Goal: Task Accomplishment & Management: Complete application form

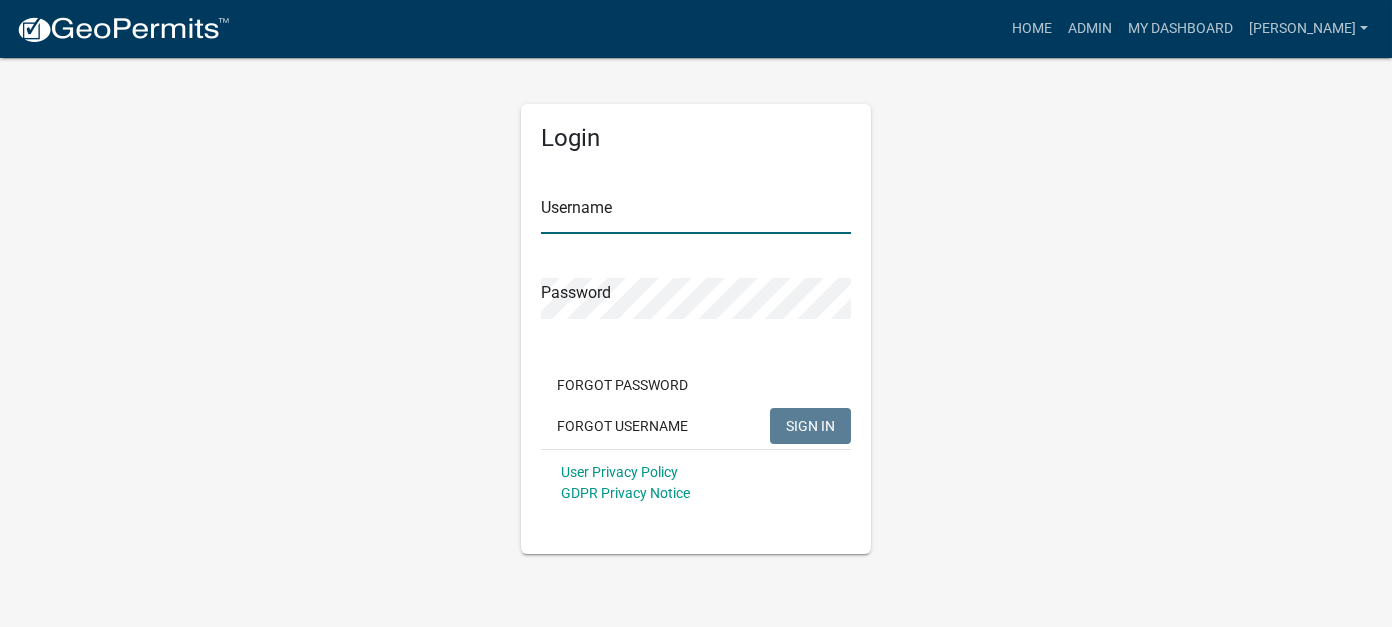
type input "[PERSON_NAME]"
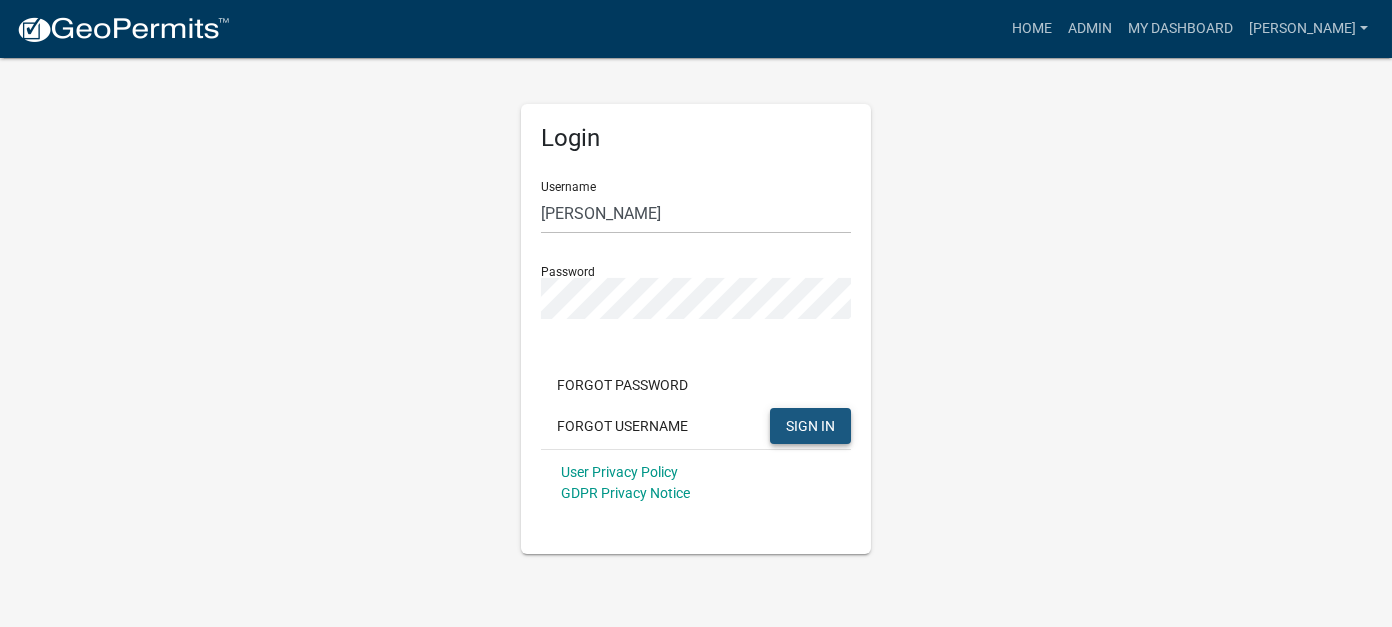
click at [804, 417] on span "SIGN IN" at bounding box center [810, 425] width 49 height 16
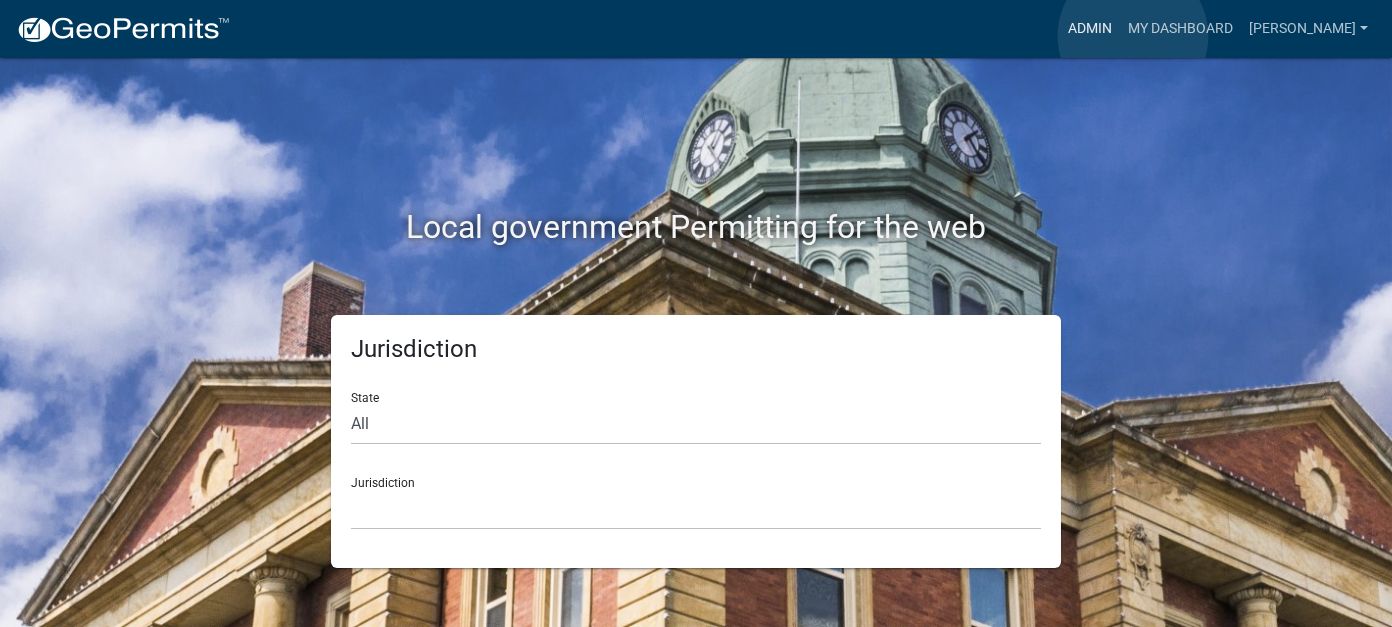
click at [1120, 36] on link "Admin" at bounding box center [1090, 29] width 60 height 38
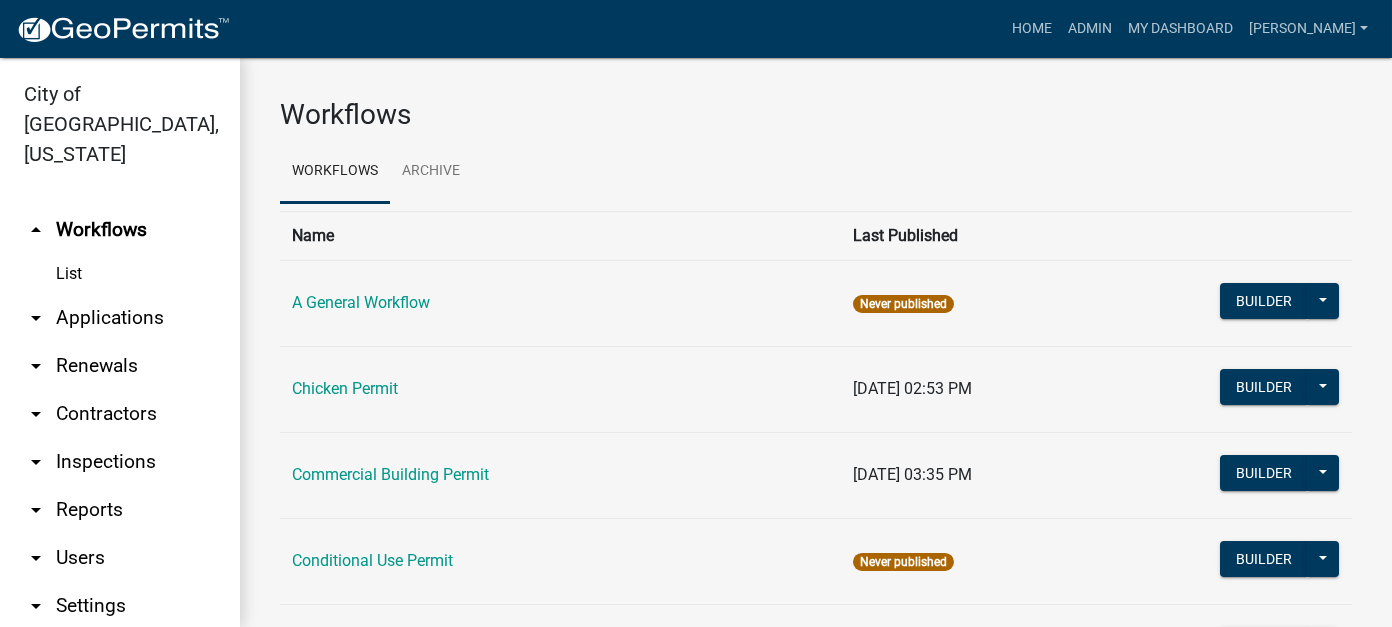
click at [100, 486] on link "arrow_drop_down Reports" at bounding box center [120, 510] width 240 height 48
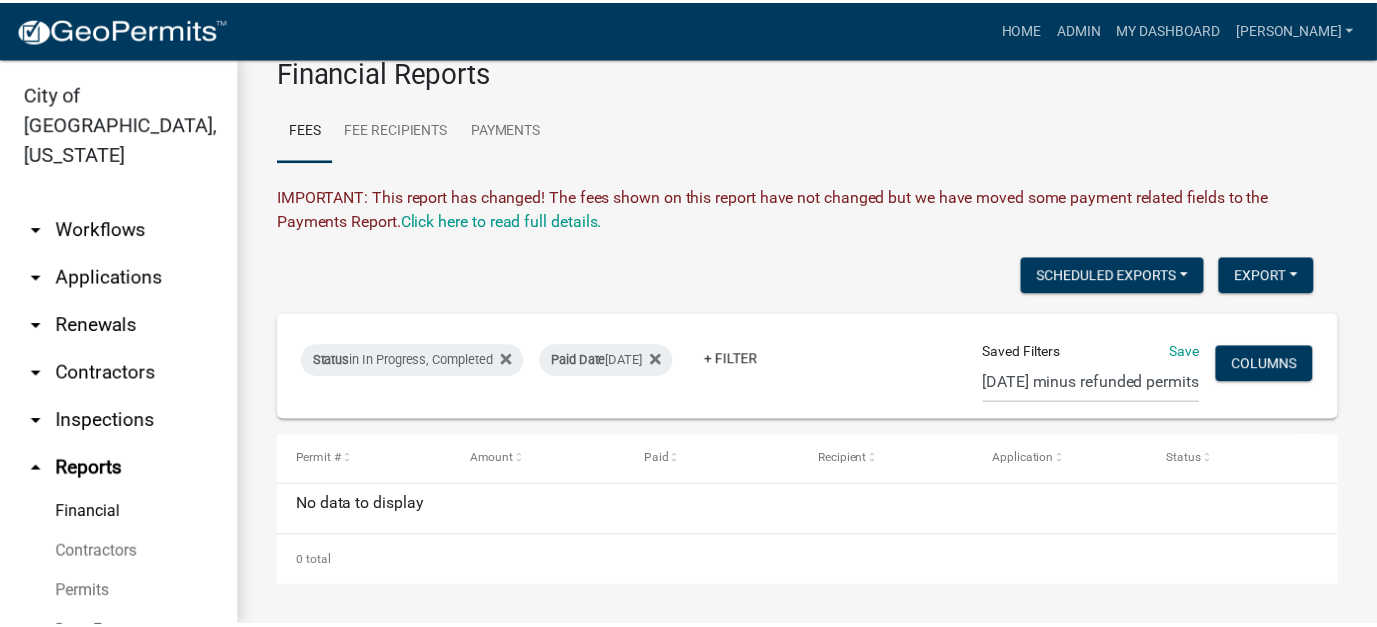
scroll to position [113, 0]
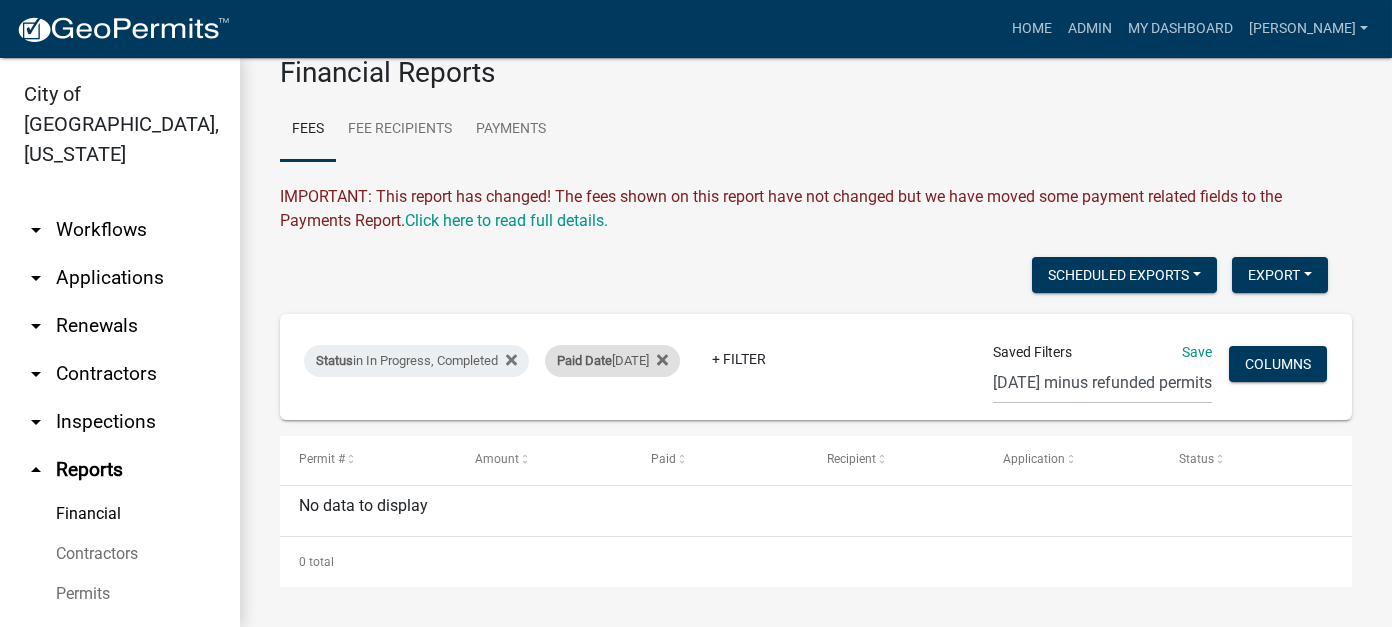
click at [609, 353] on span "Paid Date" at bounding box center [584, 360] width 55 height 15
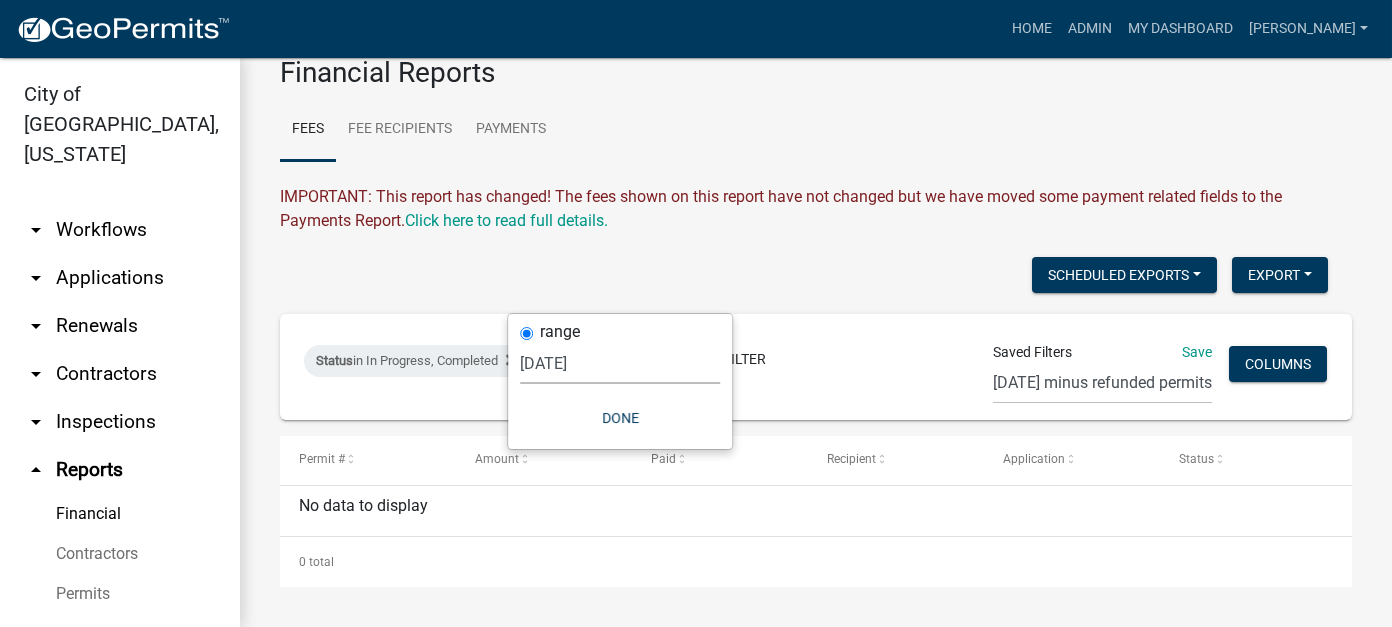
click at [552, 369] on select "Today Yesterday Current Week Previous Week Current Month Last Month Current Cal…" at bounding box center [620, 363] width 200 height 41
select select "custom"
click at [567, 343] on select "Today Yesterday Current Week Previous Week Current Month Last Month Current Cal…" at bounding box center [620, 363] width 200 height 41
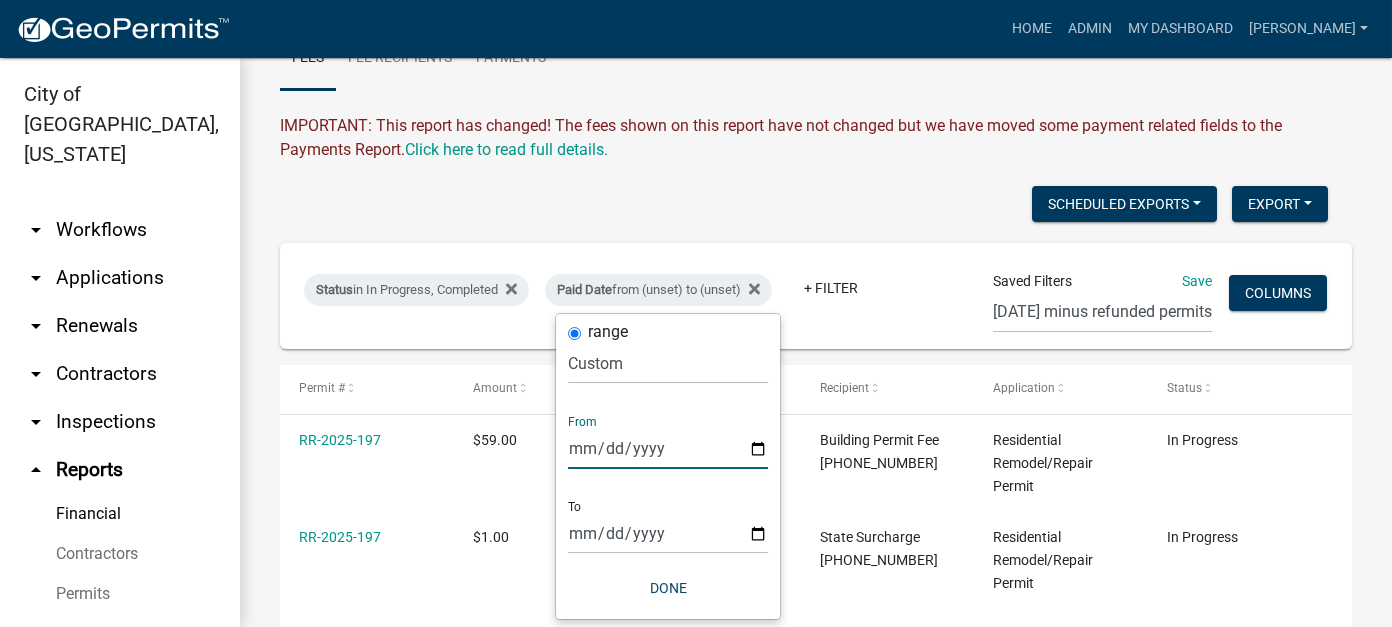
click at [592, 447] on input "date" at bounding box center [668, 448] width 200 height 41
type input "2025-10-10"
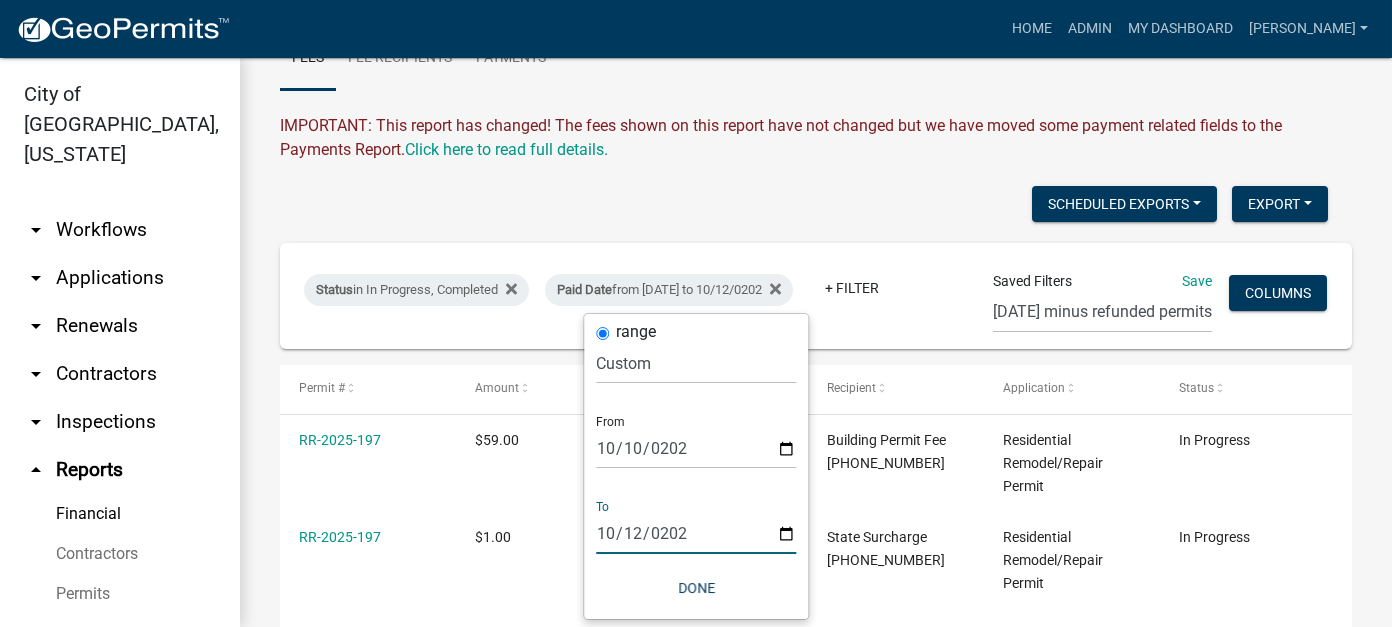
type input "2025-10-12"
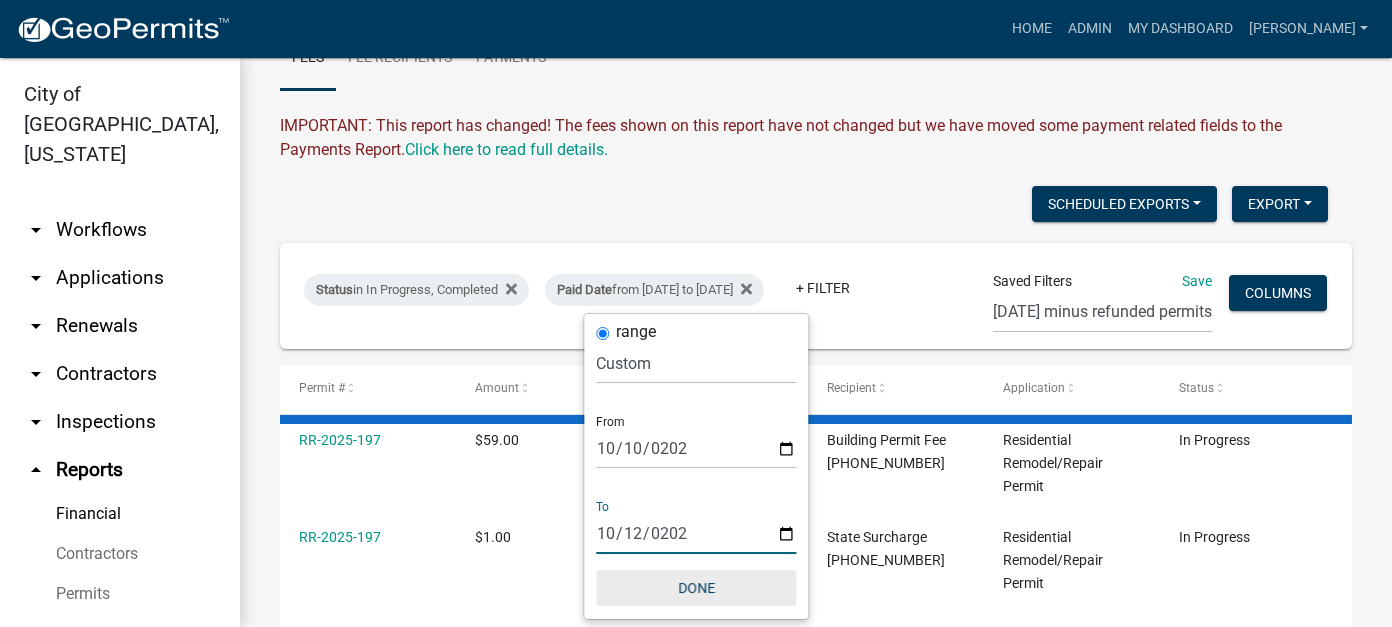
click at [702, 587] on button "Done" at bounding box center [696, 588] width 200 height 36
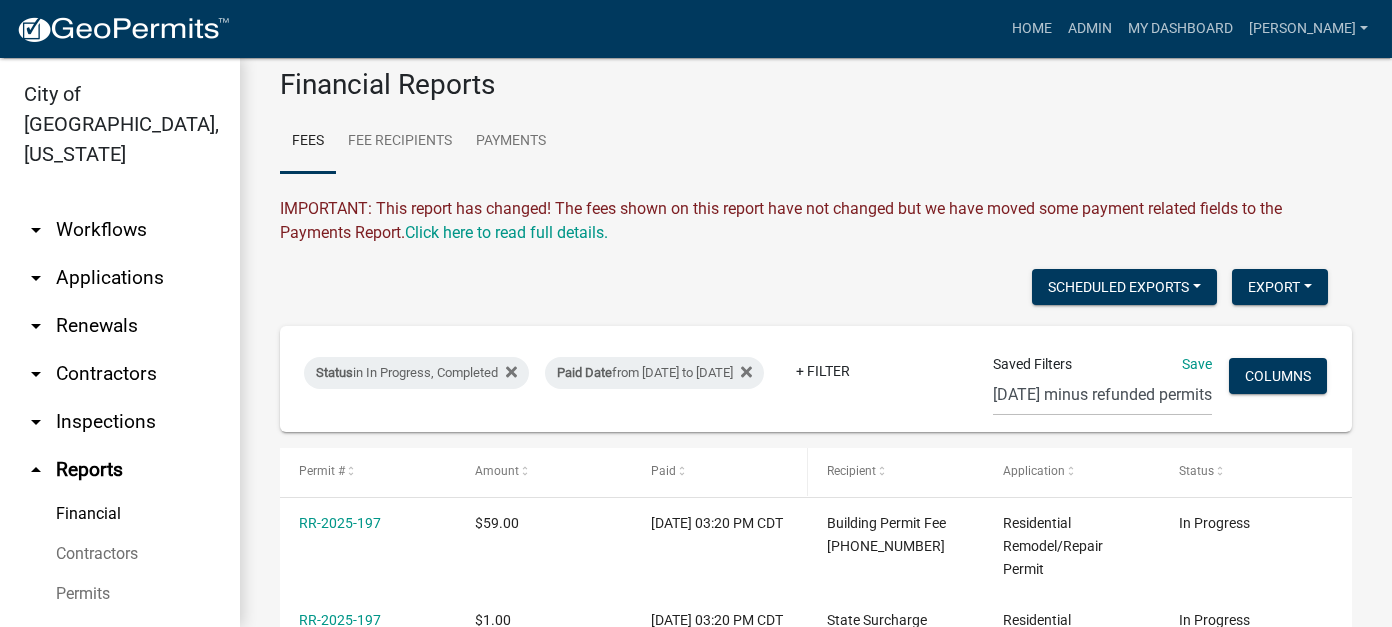
scroll to position [0, 0]
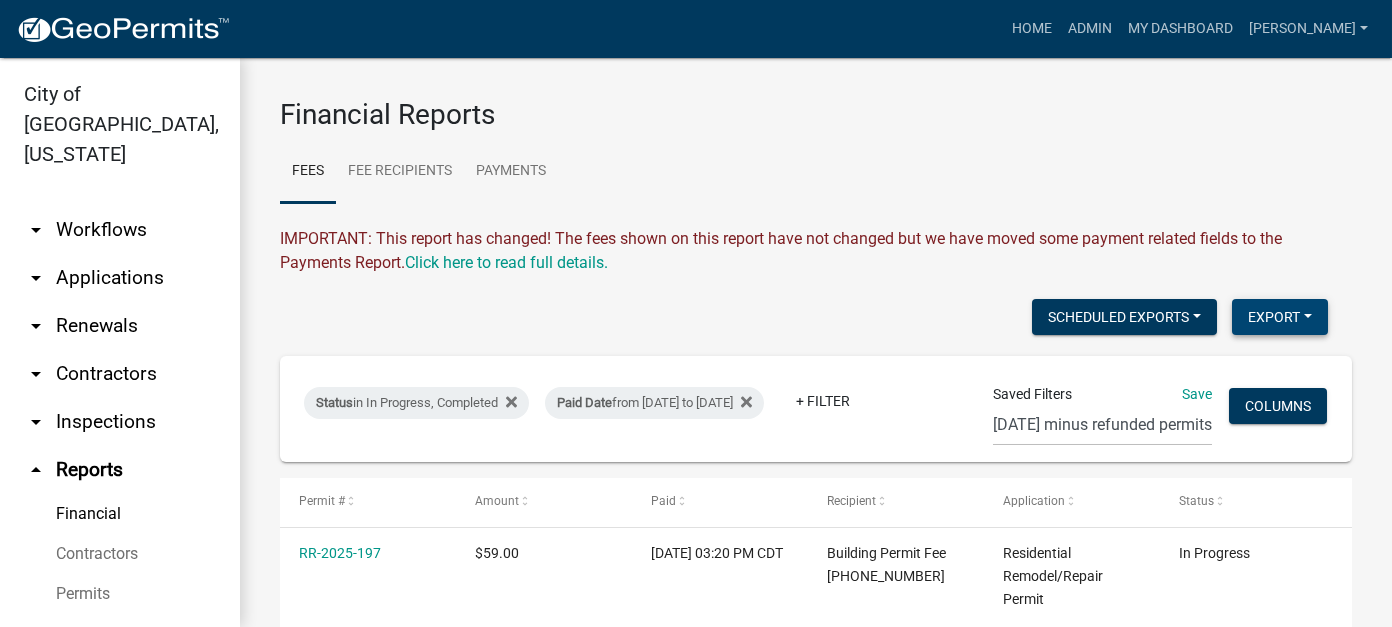
click at [1259, 312] on button "Export" at bounding box center [1280, 317] width 96 height 36
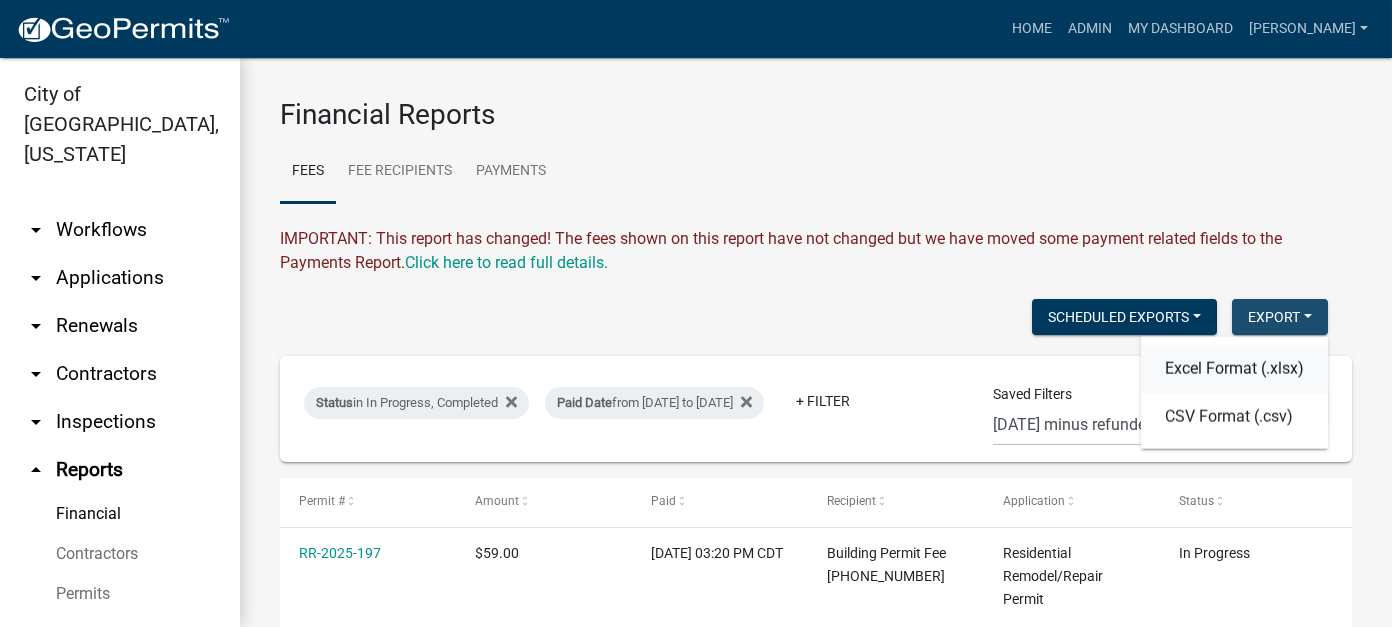
click at [1233, 353] on button "Excel Format (.xlsx)" at bounding box center [1234, 369] width 187 height 48
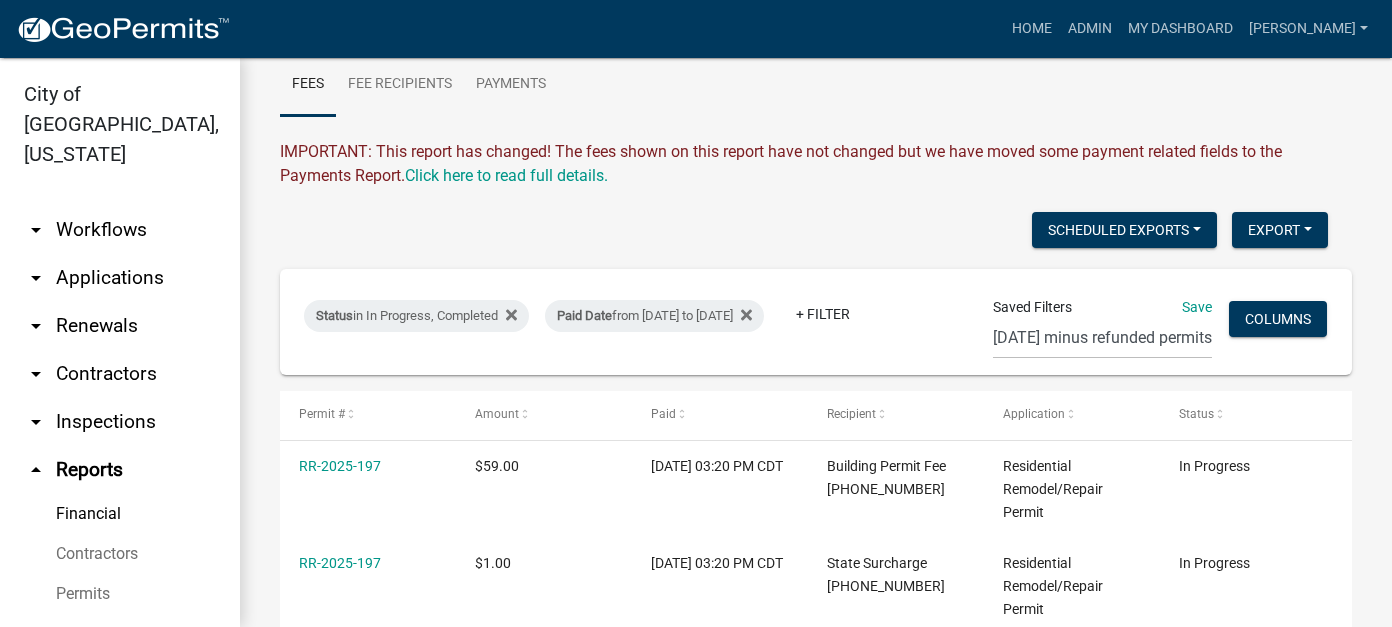
scroll to position [121, 0]
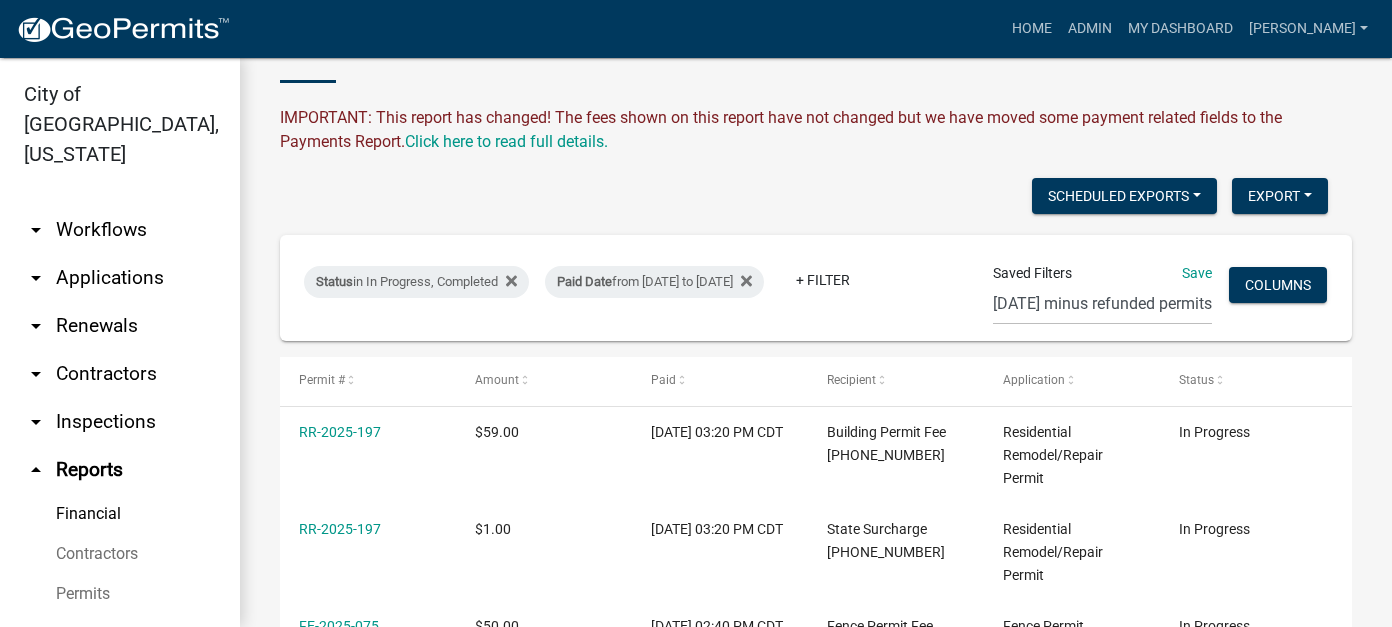
click at [721, 276] on div "Paid Date from 10/10/2025 to 10/12/2025" at bounding box center [654, 282] width 219 height 32
select select "custom"
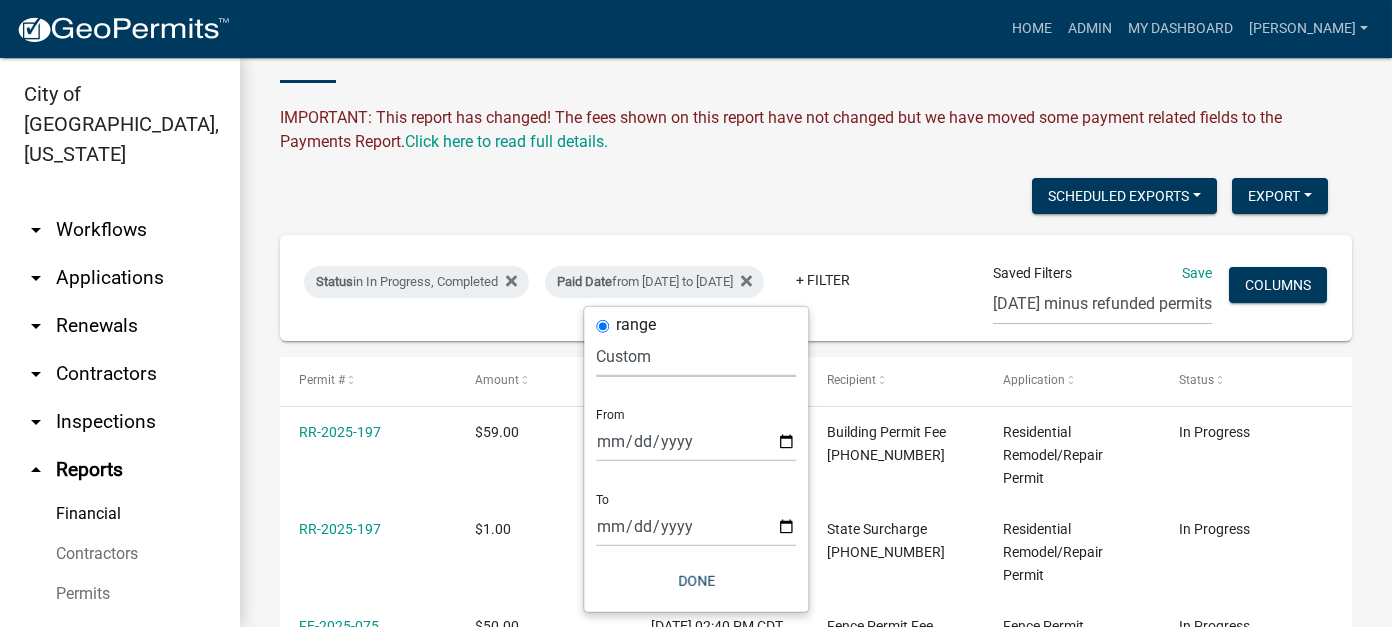
click at [636, 360] on select "Today Yesterday Current Week Previous Week Current Month Last Month Current Cal…" at bounding box center [696, 356] width 200 height 41
click at [596, 336] on select "Today Yesterday Current Week Previous Week Current Month Last Month Current Cal…" at bounding box center [696, 356] width 200 height 41
click at [634, 444] on input "2025-10-10" at bounding box center [696, 441] width 200 height 41
type input "2025-10-08"
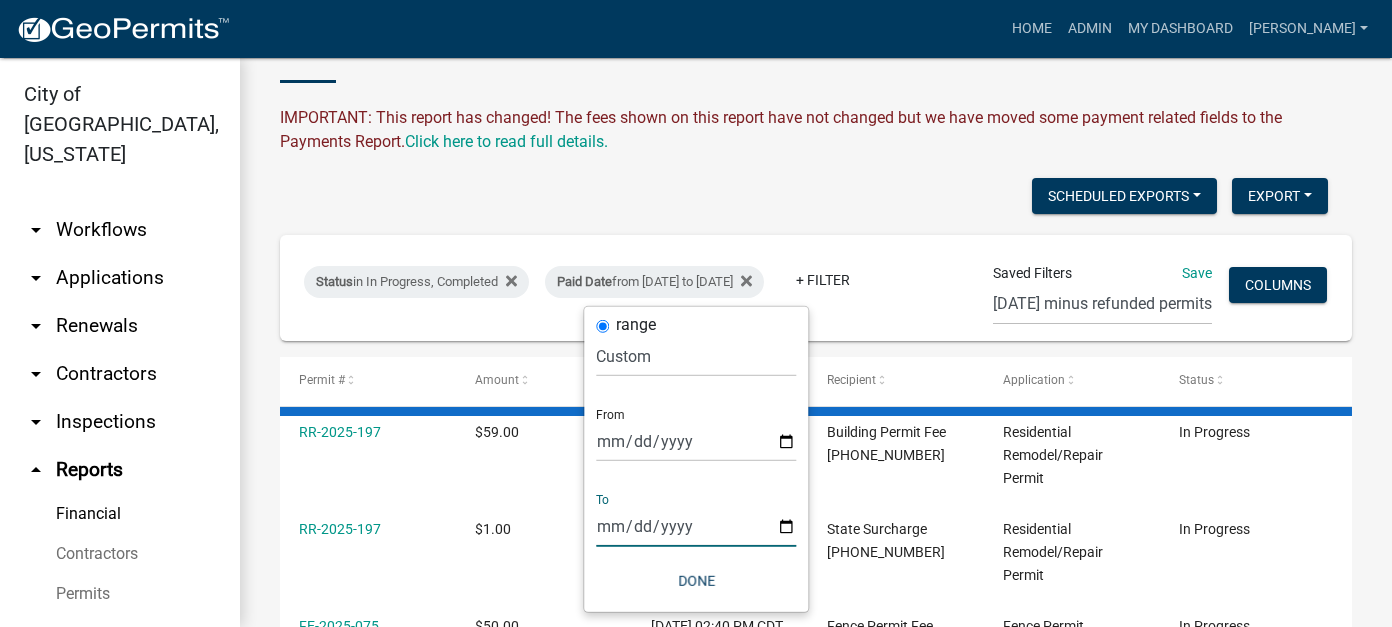
click at [630, 531] on input "2025-10-12" at bounding box center [696, 526] width 200 height 41
type input "2025-10-08"
click at [755, 586] on button "Done" at bounding box center [696, 581] width 200 height 36
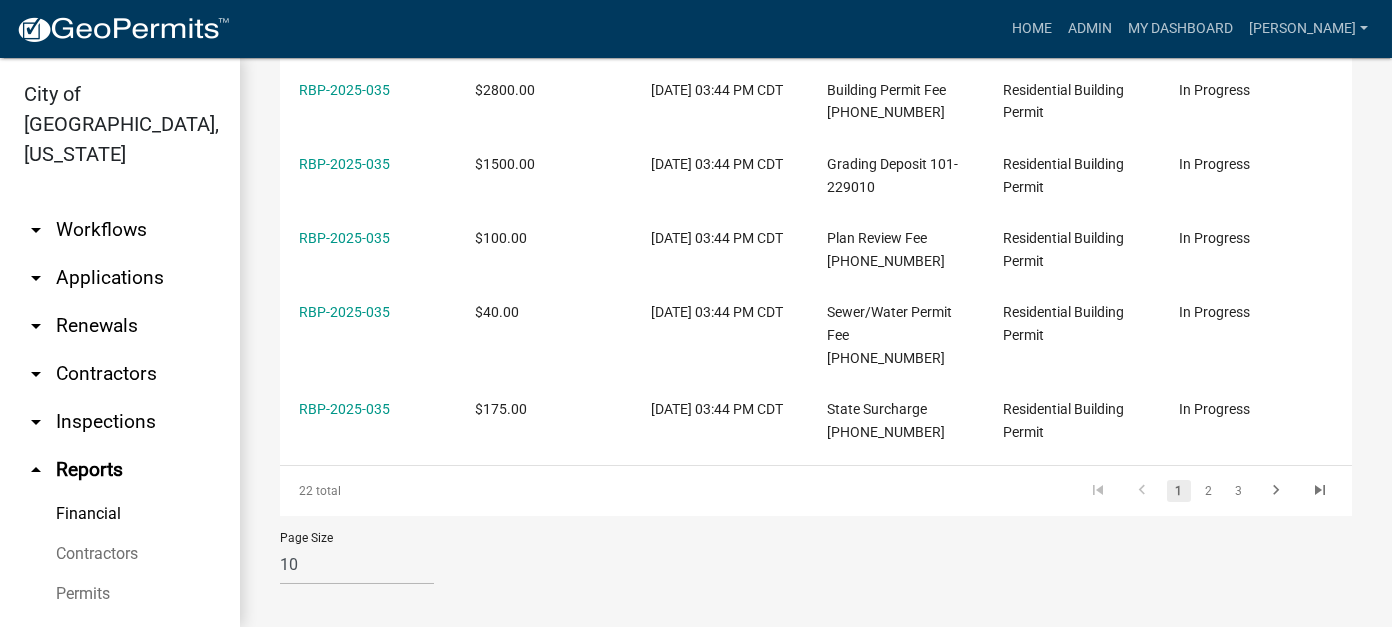
scroll to position [897, 0]
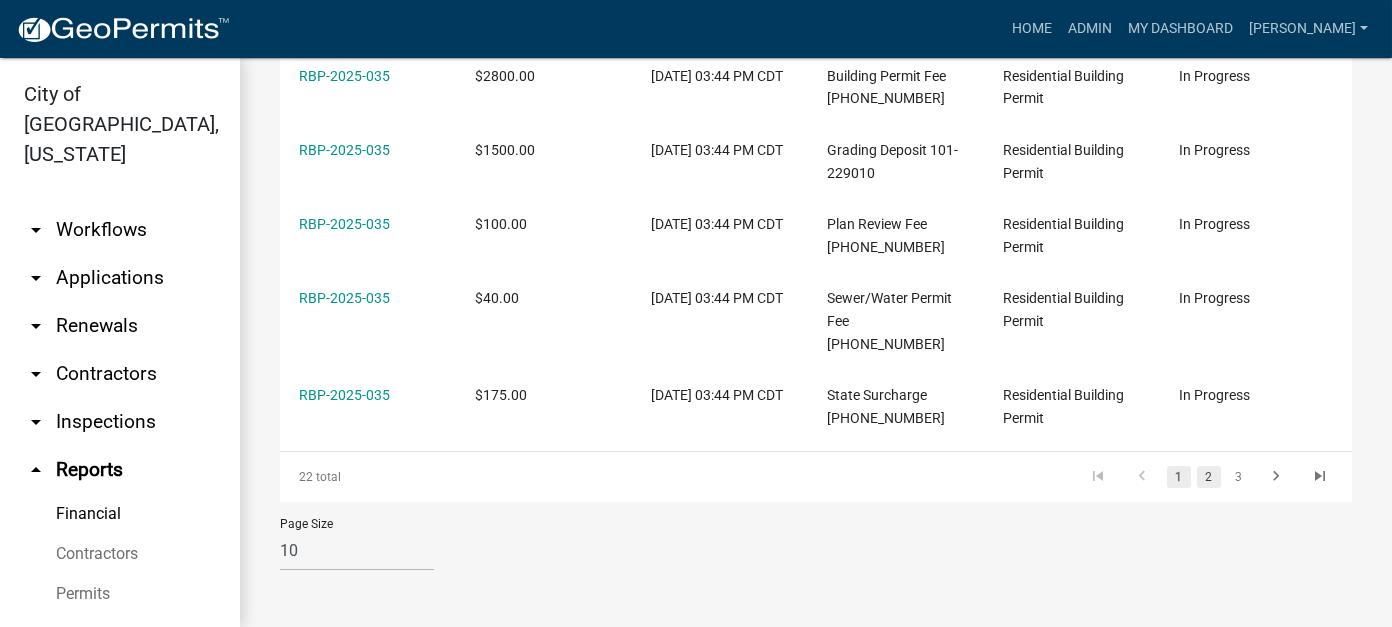
click at [1198, 479] on link "2" at bounding box center [1209, 477] width 24 height 22
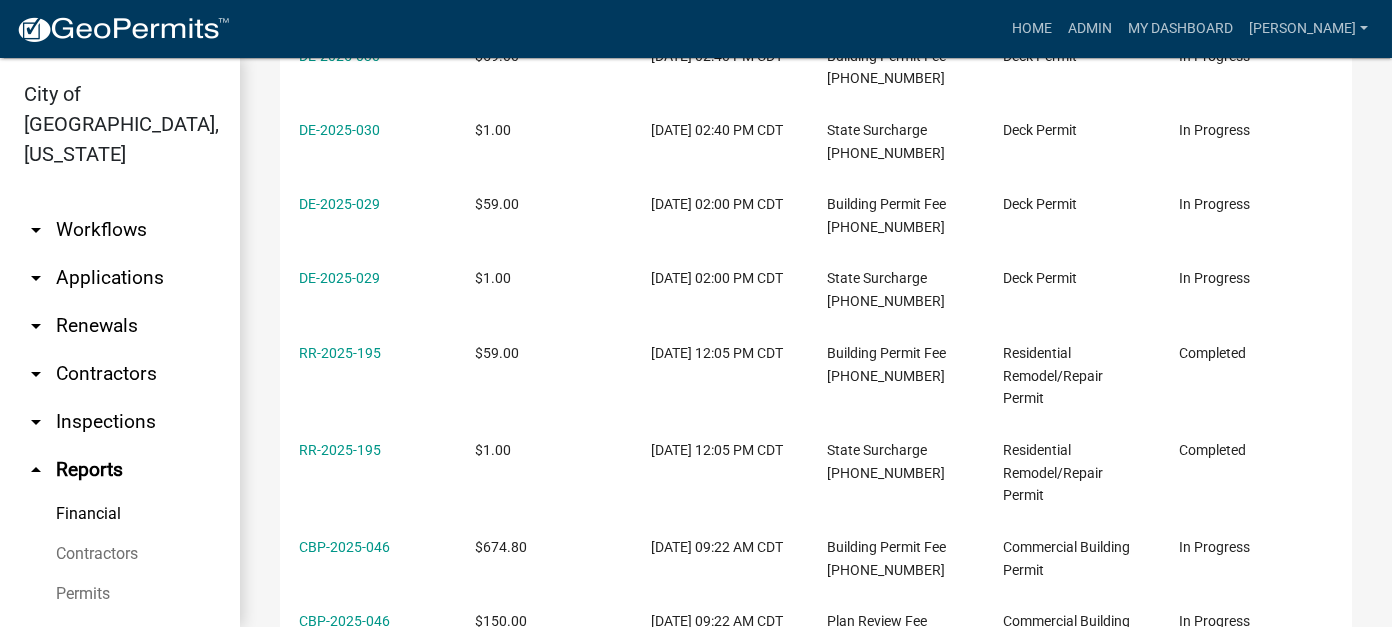
scroll to position [897, 0]
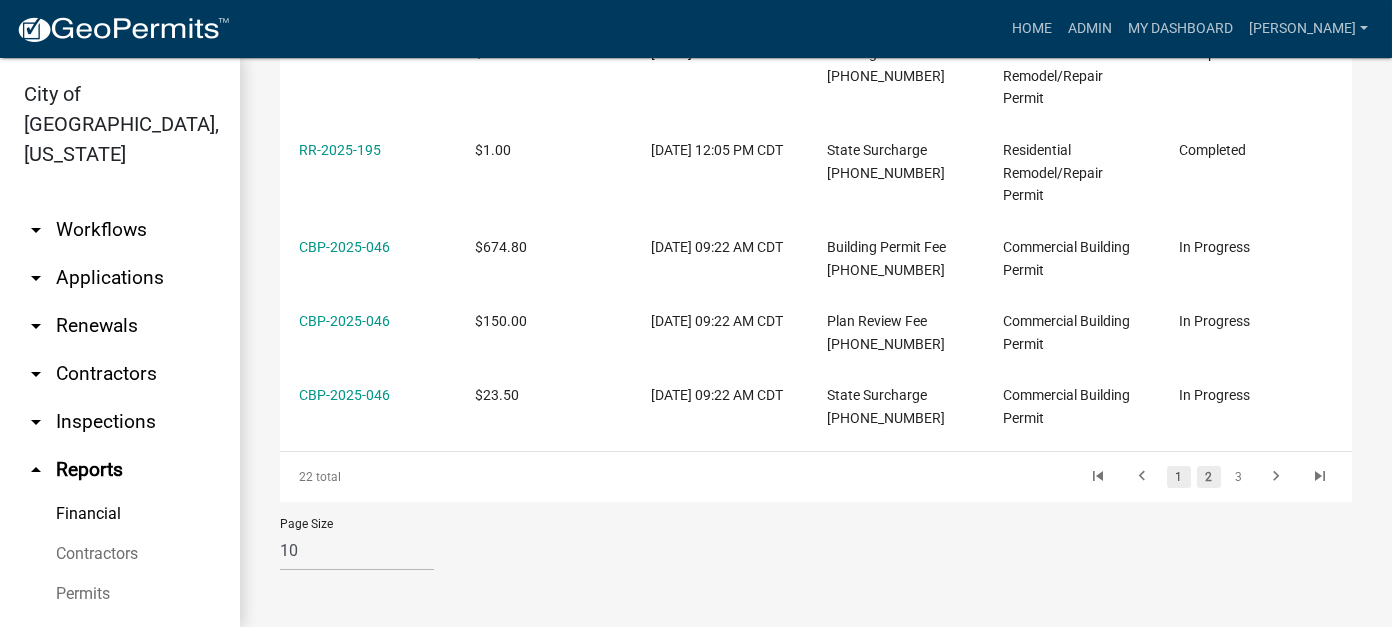
click at [1167, 488] on link "1" at bounding box center [1179, 477] width 24 height 22
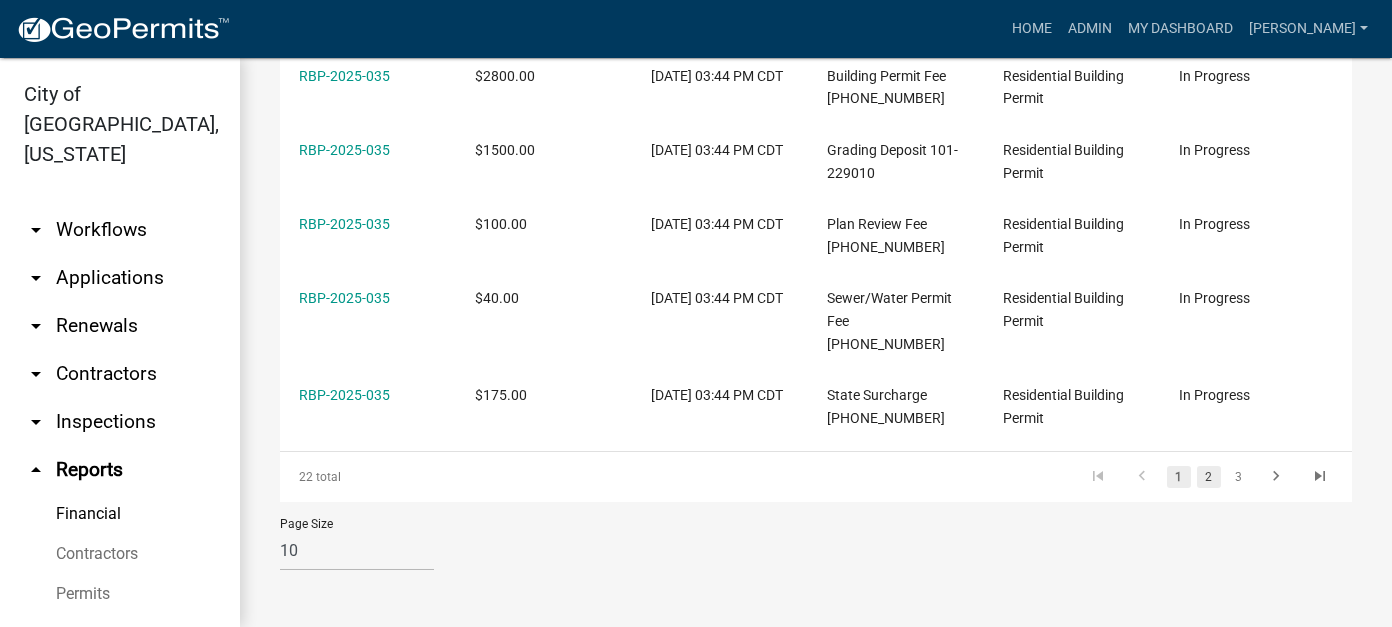
click at [1197, 480] on link "2" at bounding box center [1209, 477] width 24 height 22
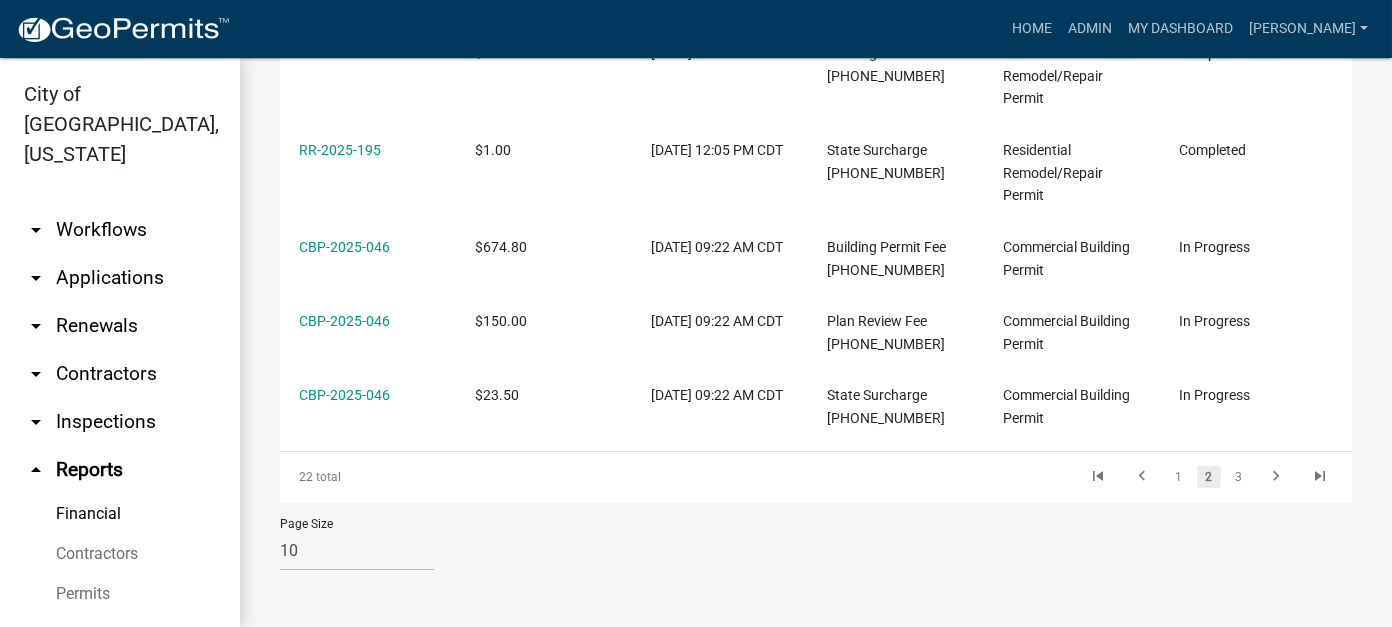
scroll to position [897, 0]
click at [1224, 494] on li "3" at bounding box center [1239, 477] width 30 height 34
click at [1227, 488] on link "3" at bounding box center [1239, 477] width 24 height 22
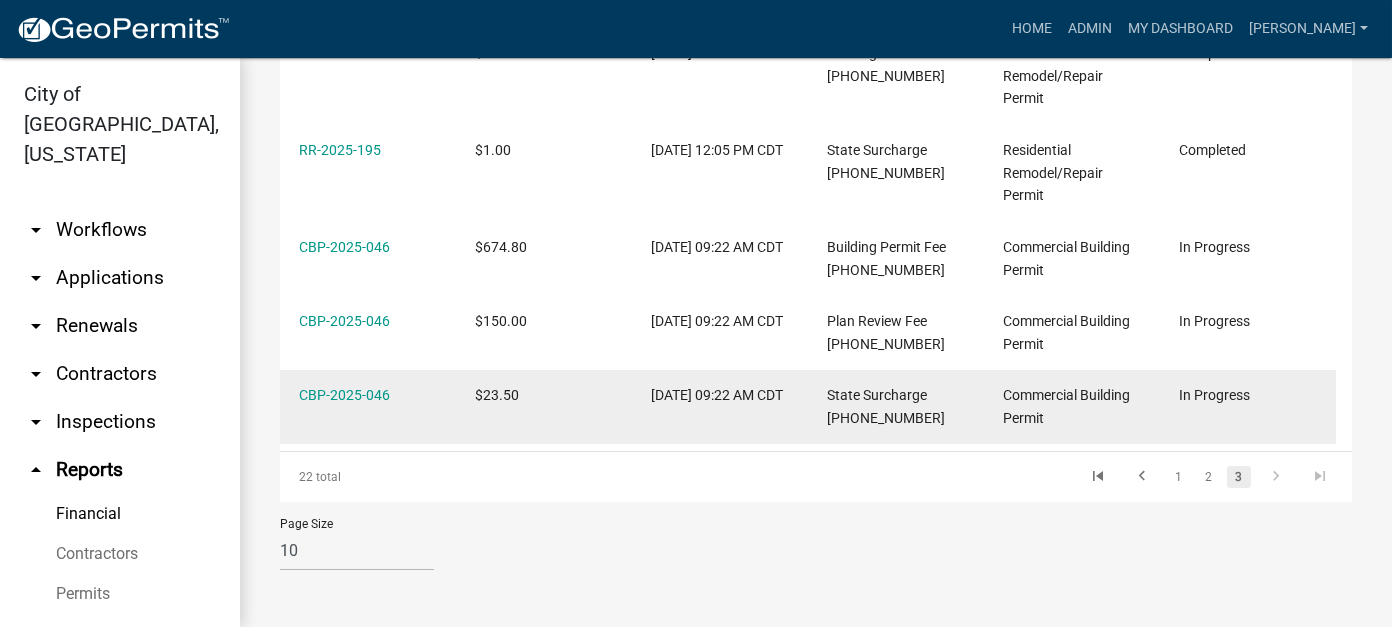
scroll to position [304, 0]
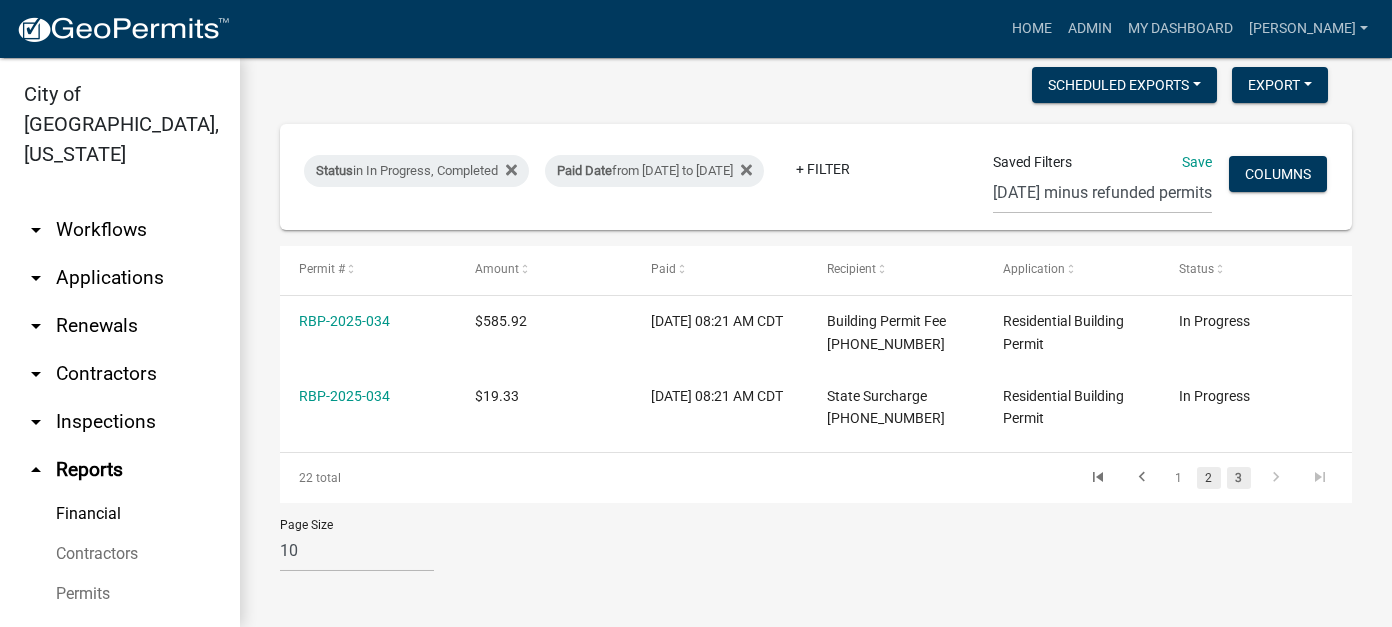
click at [1200, 472] on link "2" at bounding box center [1209, 478] width 24 height 22
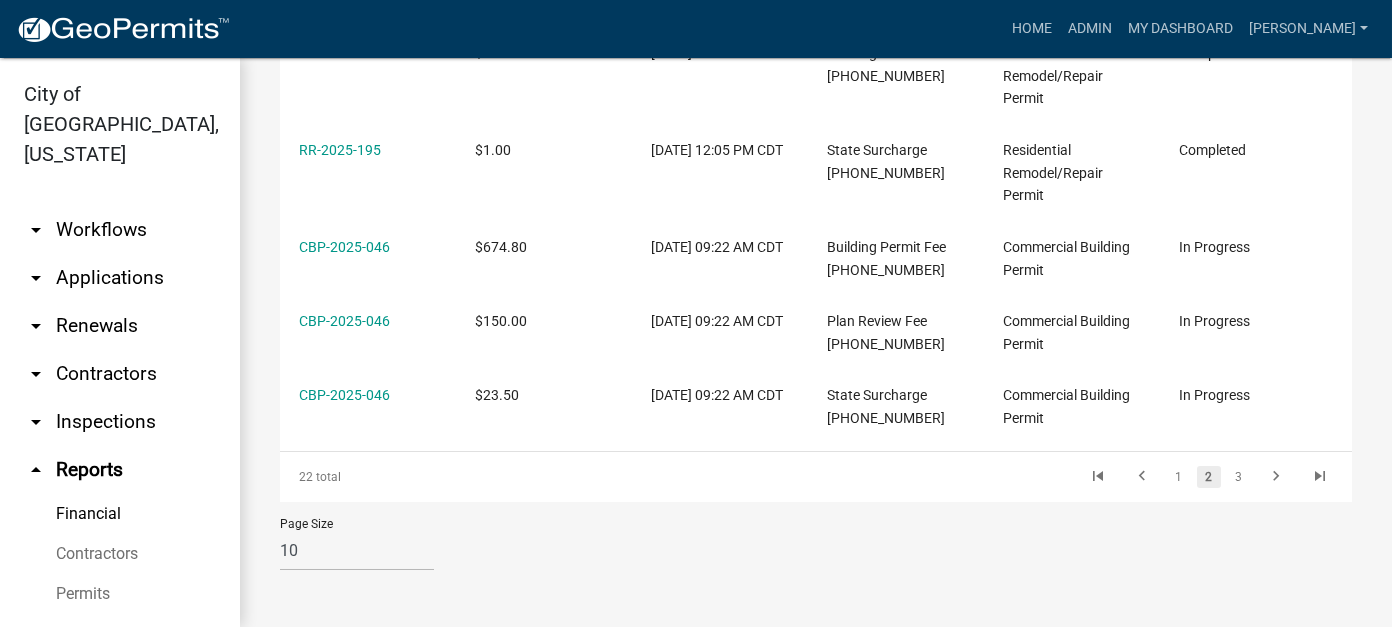
scroll to position [904, 0]
click at [1167, 488] on link "1" at bounding box center [1179, 477] width 24 height 22
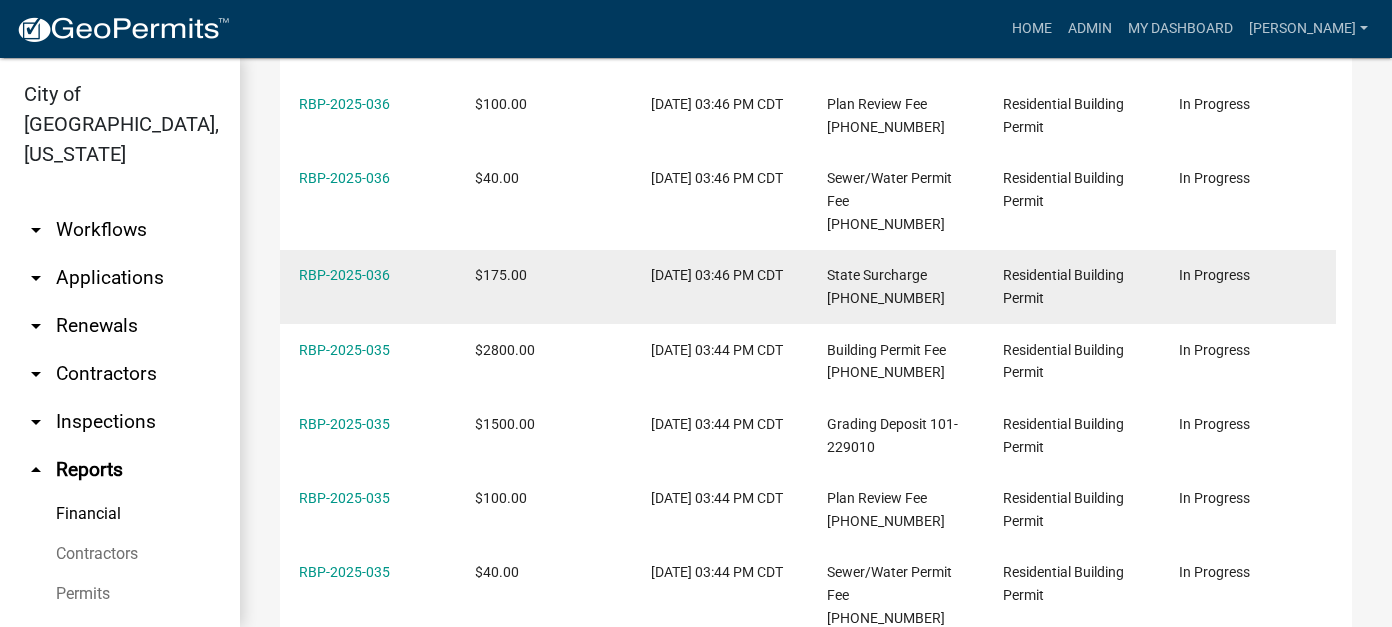
scroll to position [498, 0]
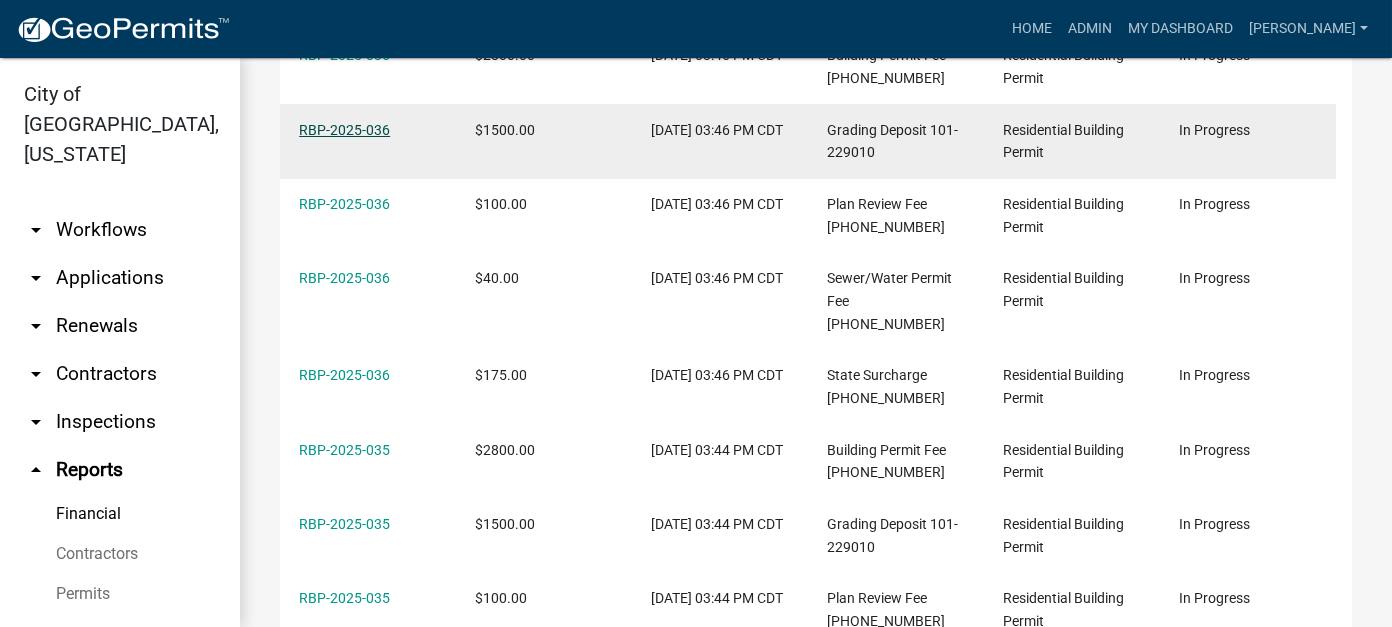
click at [310, 138] on link "RBP-2025-036" at bounding box center [344, 130] width 91 height 16
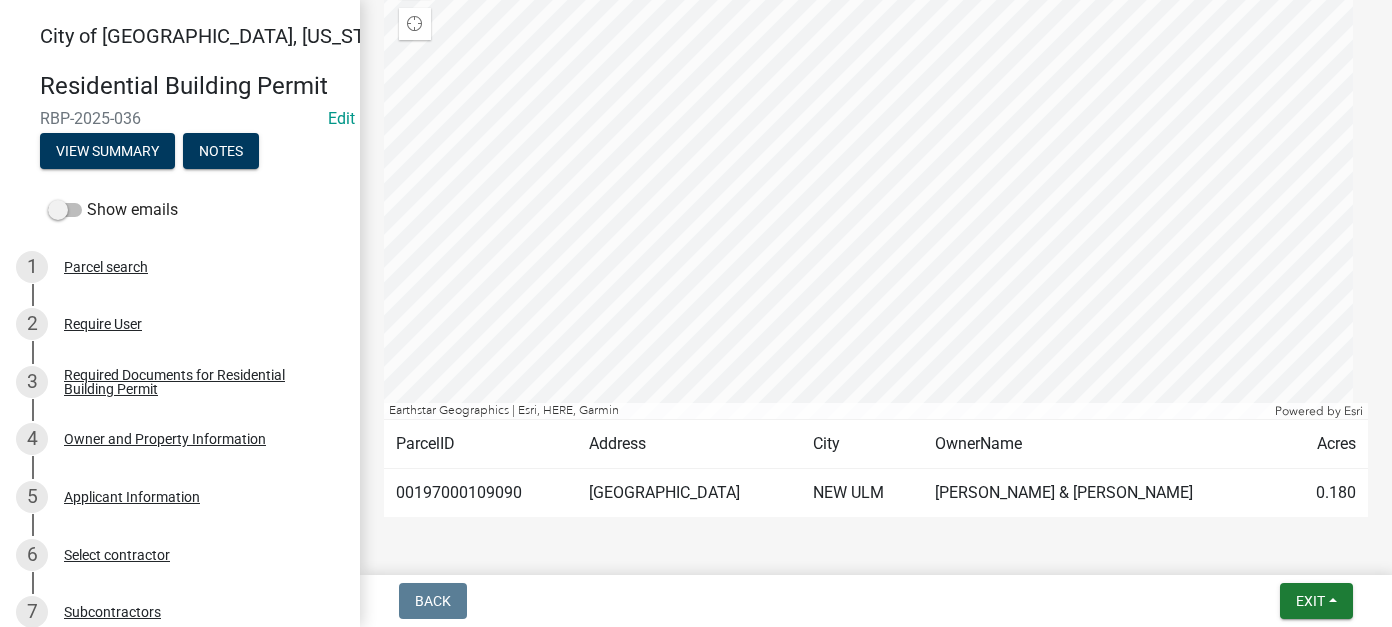
scroll to position [826, 0]
click at [1307, 597] on span "Exit" at bounding box center [1310, 601] width 29 height 16
click at [1306, 555] on button "Save & Exit" at bounding box center [1273, 549] width 160 height 48
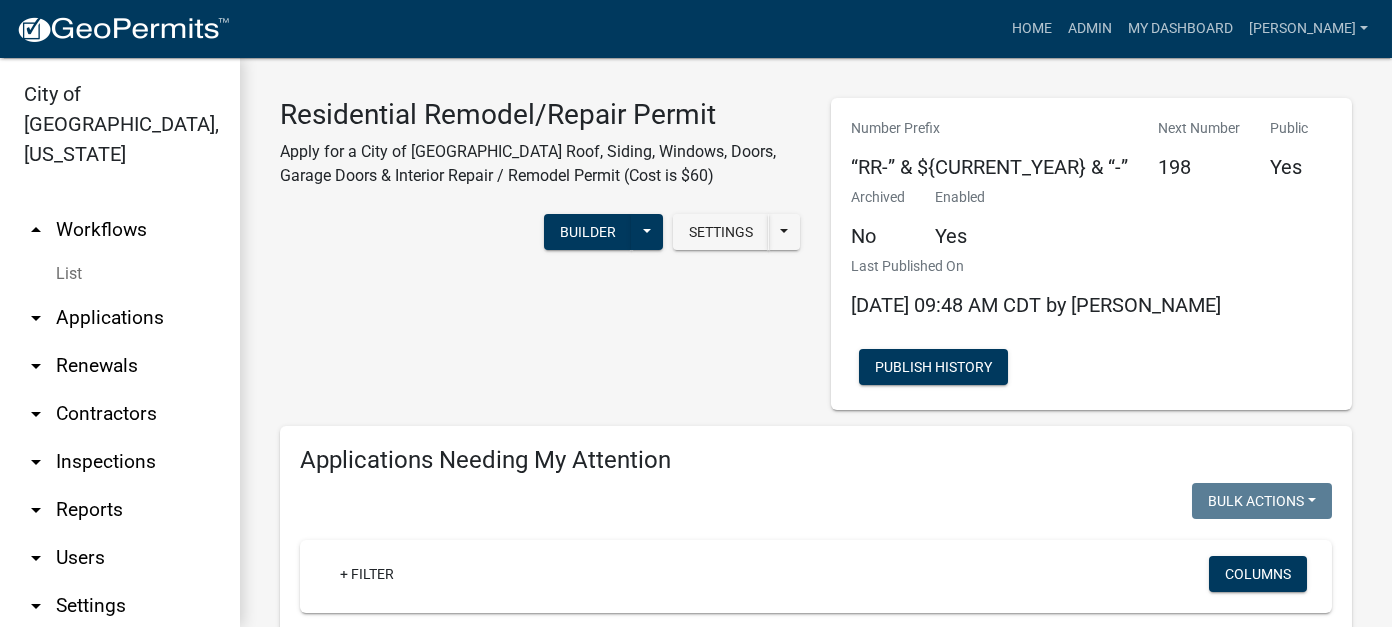
click at [99, 294] on link "arrow_drop_down Applications" at bounding box center [120, 318] width 240 height 48
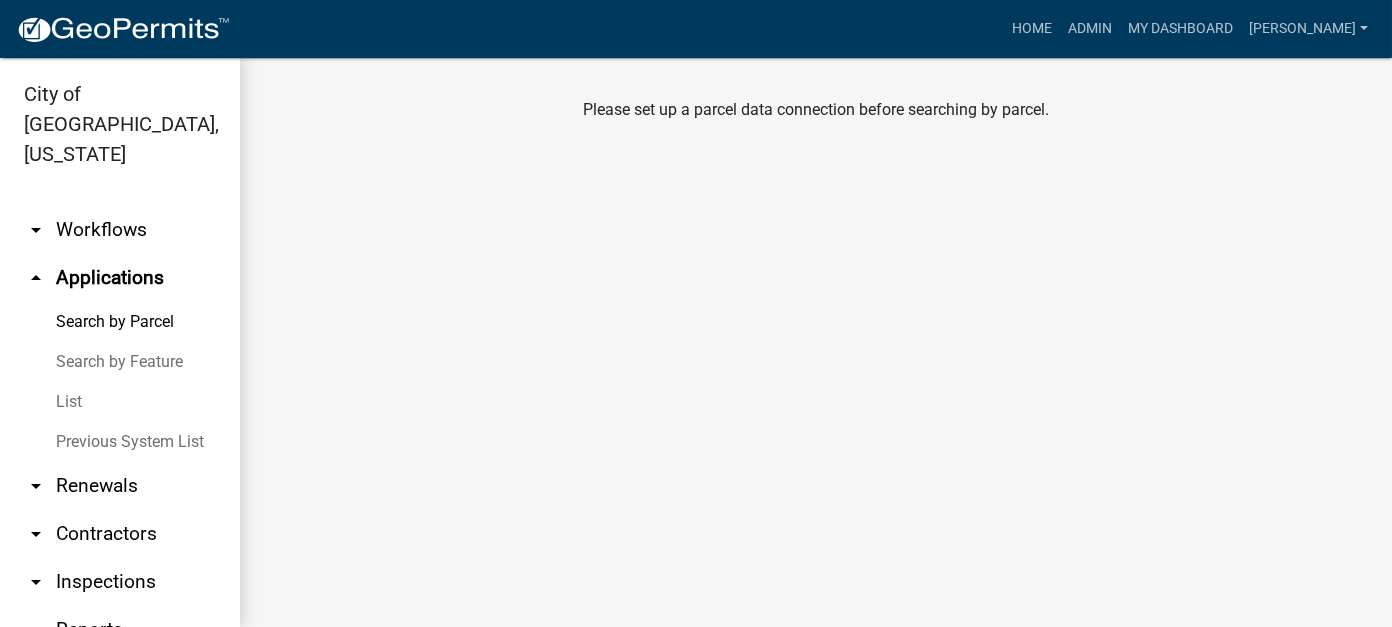
click at [81, 382] on link "List" at bounding box center [120, 402] width 240 height 40
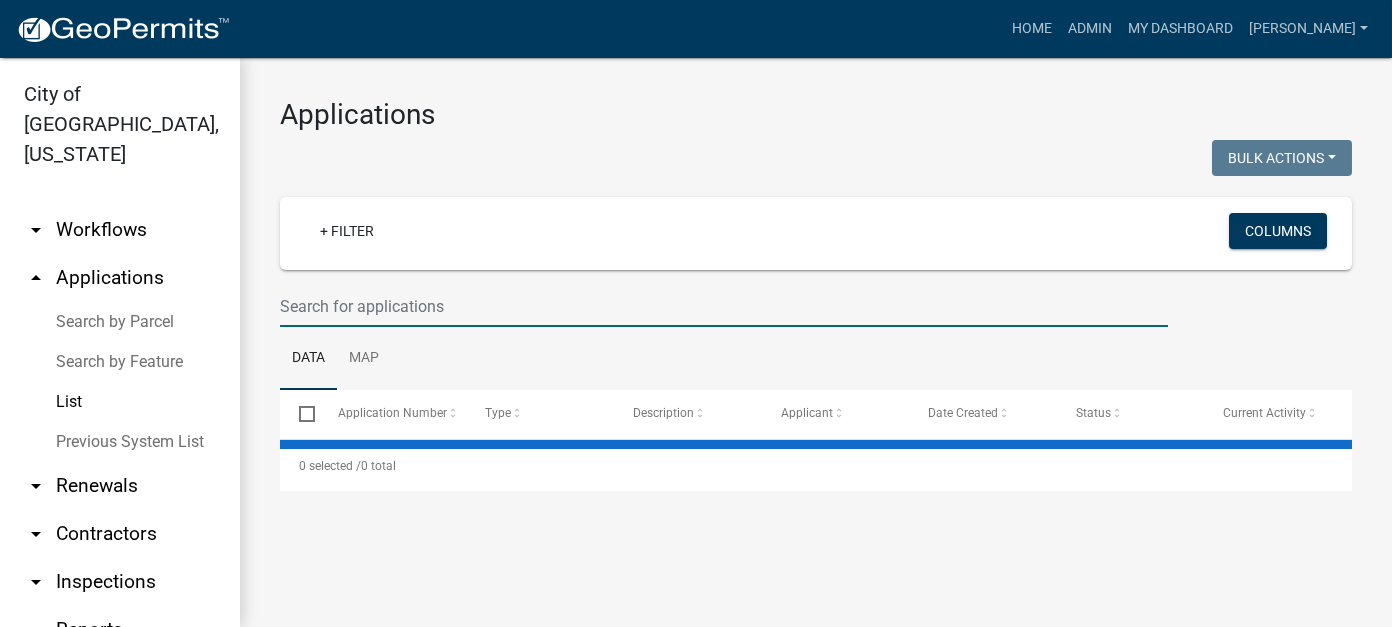
click at [353, 306] on input "text" at bounding box center [724, 306] width 888 height 41
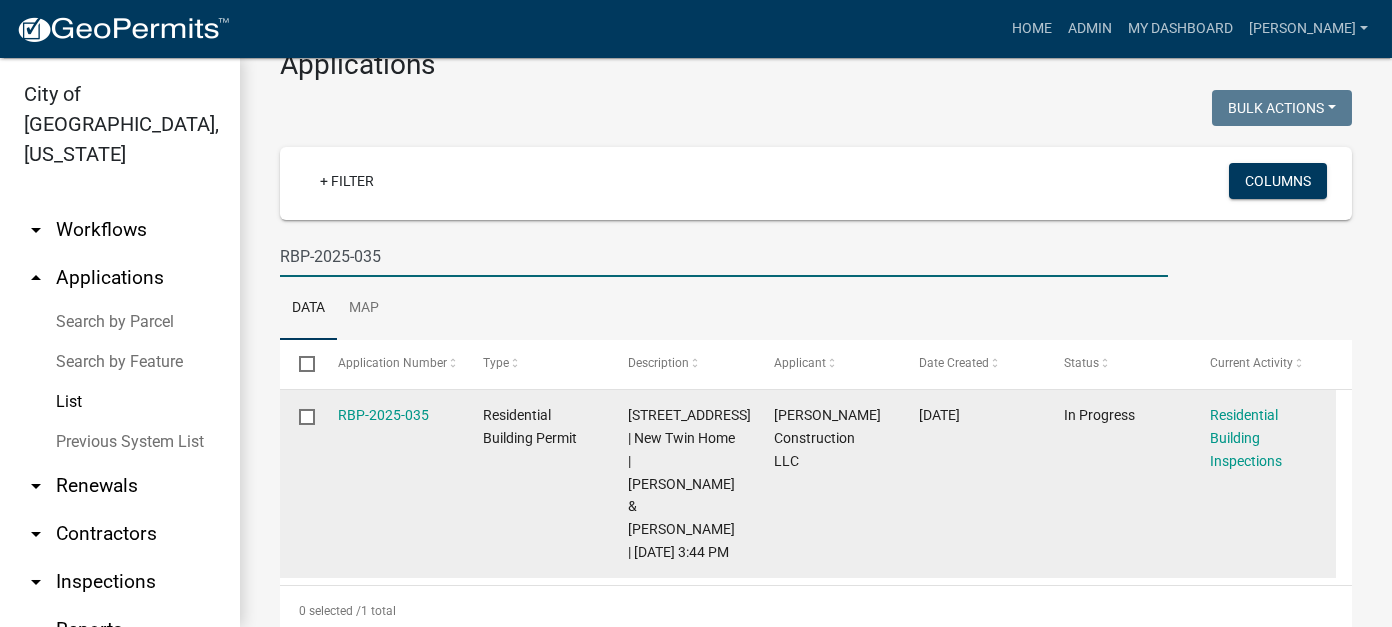
scroll to position [97, 0]
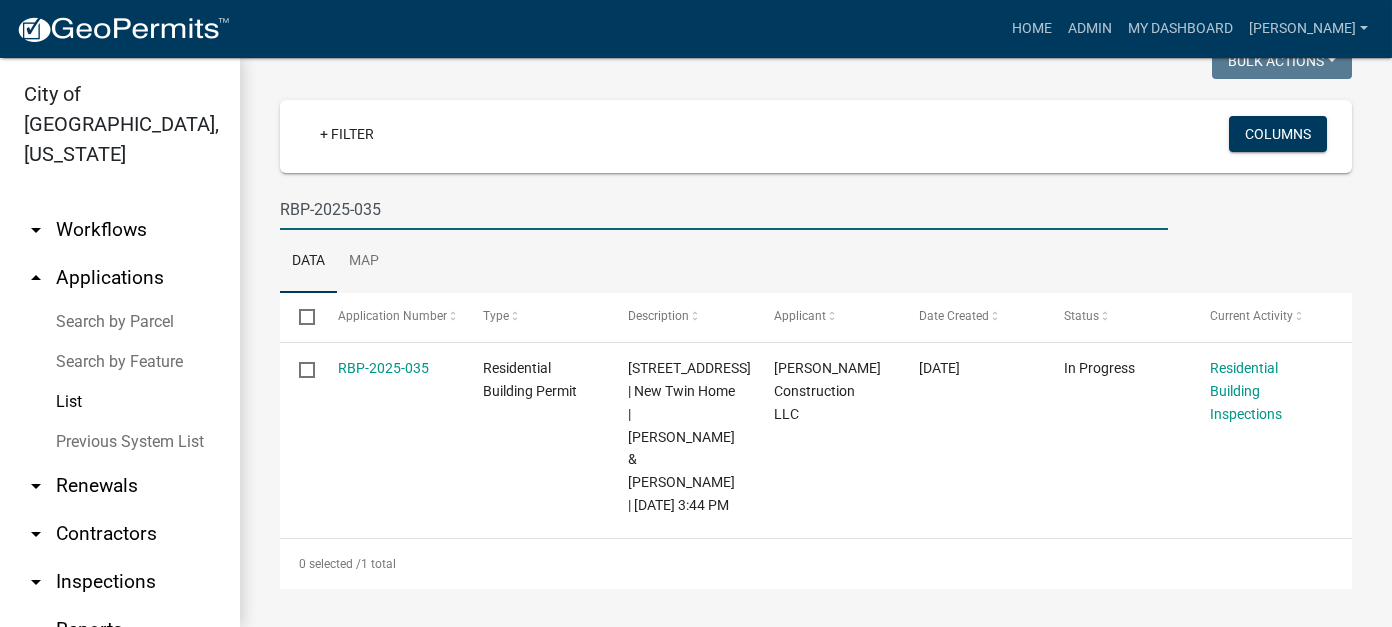
type input "RBP-2025-035"
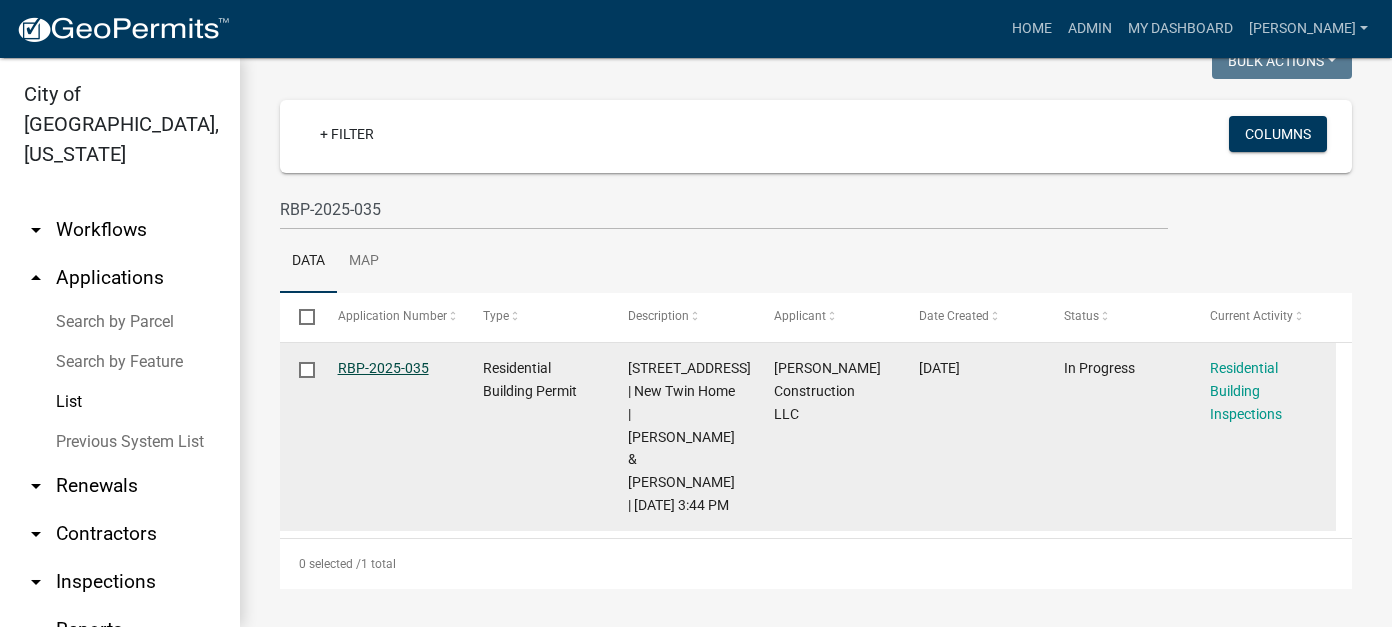
click at [373, 371] on link "RBP-2025-035" at bounding box center [383, 368] width 91 height 16
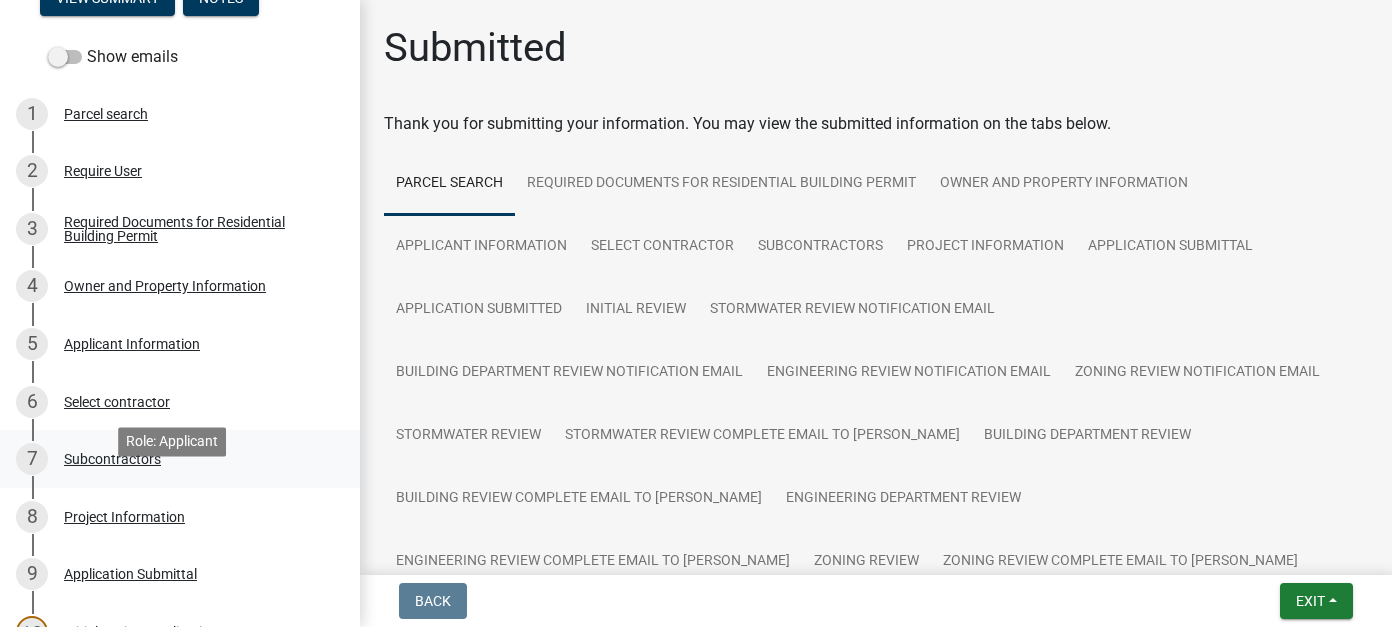
scroll to position [200, 0]
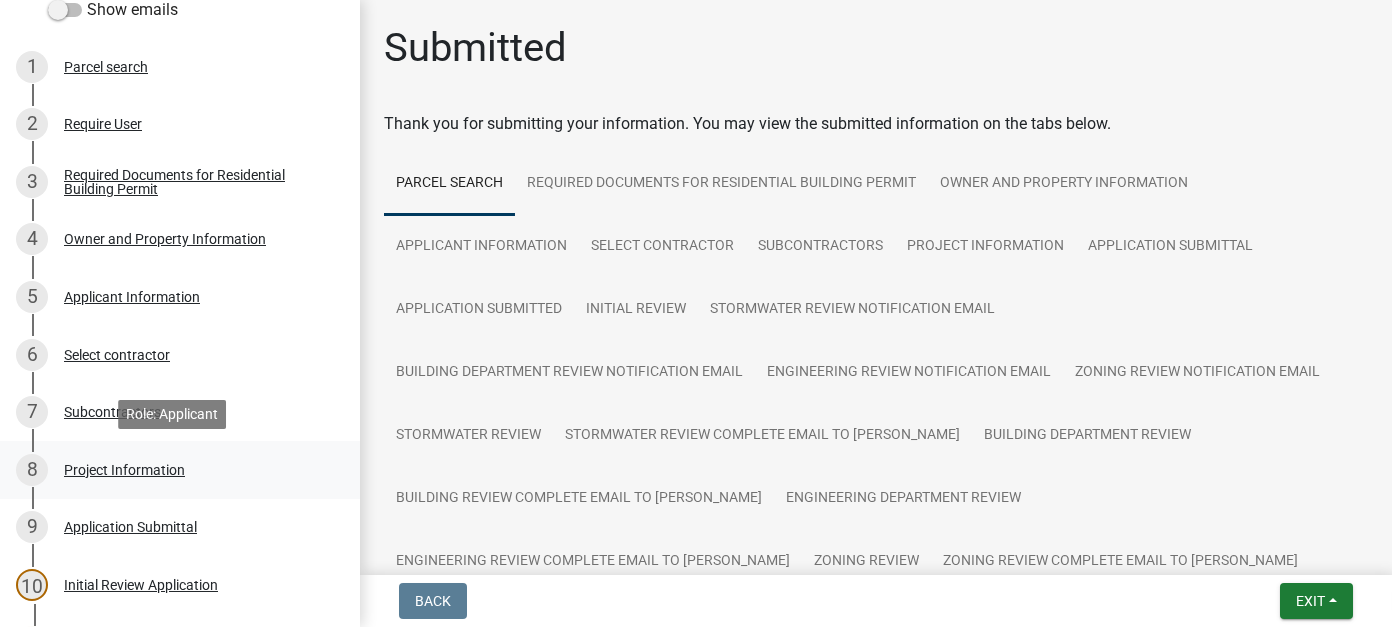
drag, startPoint x: 137, startPoint y: 477, endPoint x: 155, endPoint y: 455, distance: 28.4
click at [137, 477] on div "8 Project Information" at bounding box center [172, 470] width 312 height 32
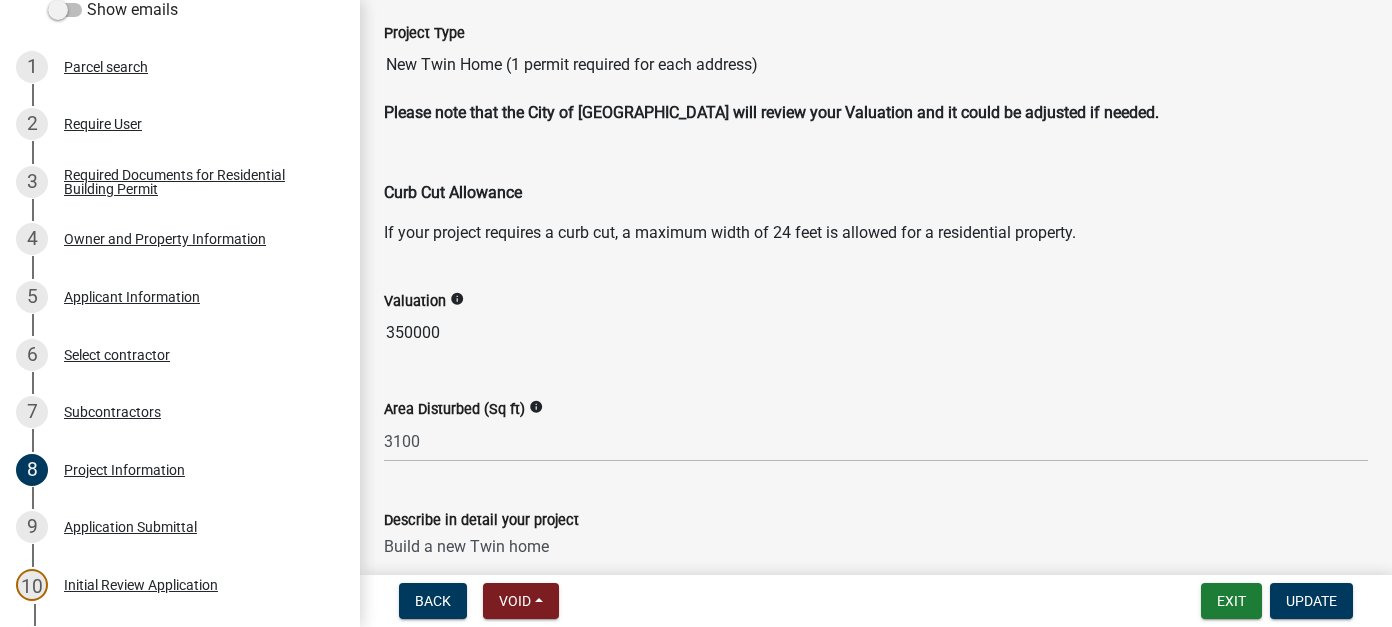
scroll to position [0, 0]
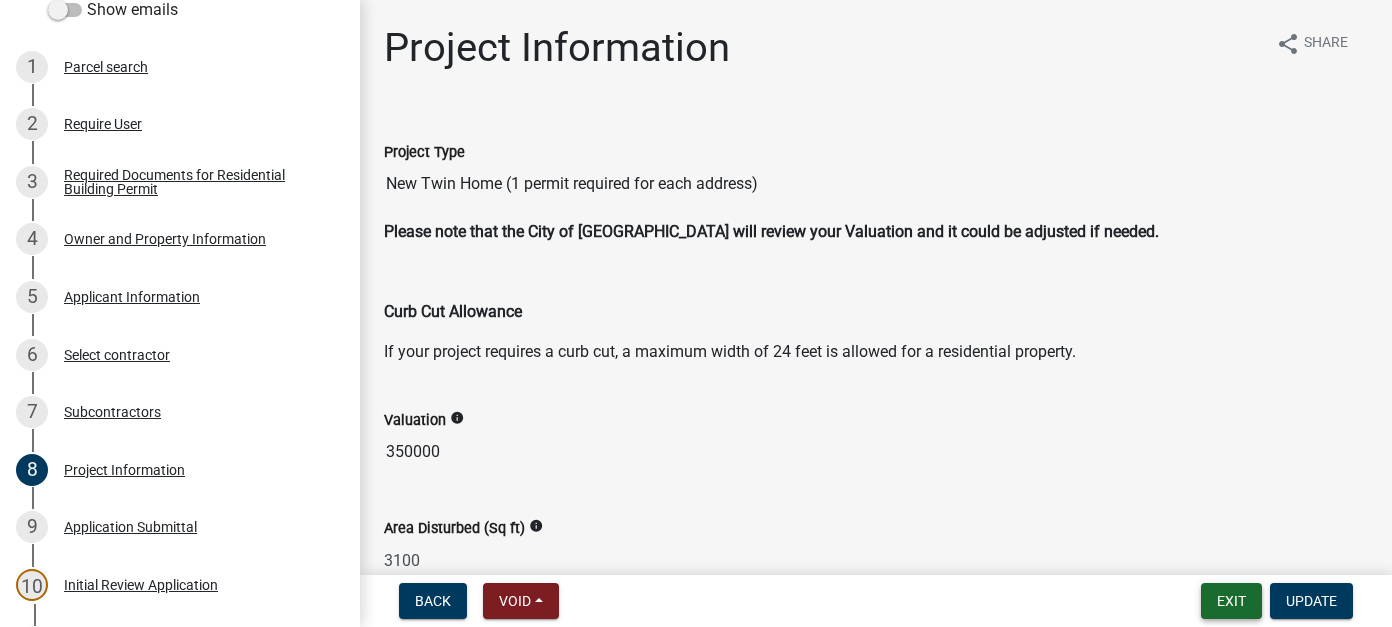
click at [1233, 606] on button "Exit" at bounding box center [1231, 601] width 61 height 36
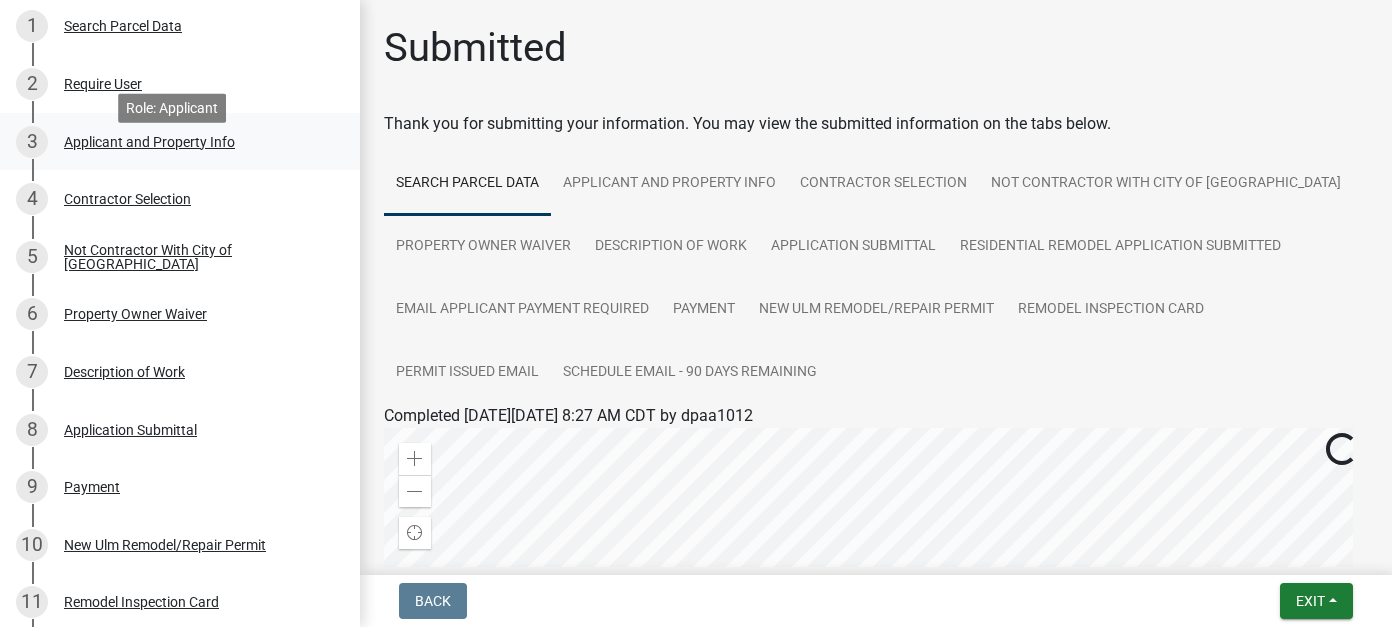
scroll to position [400, 0]
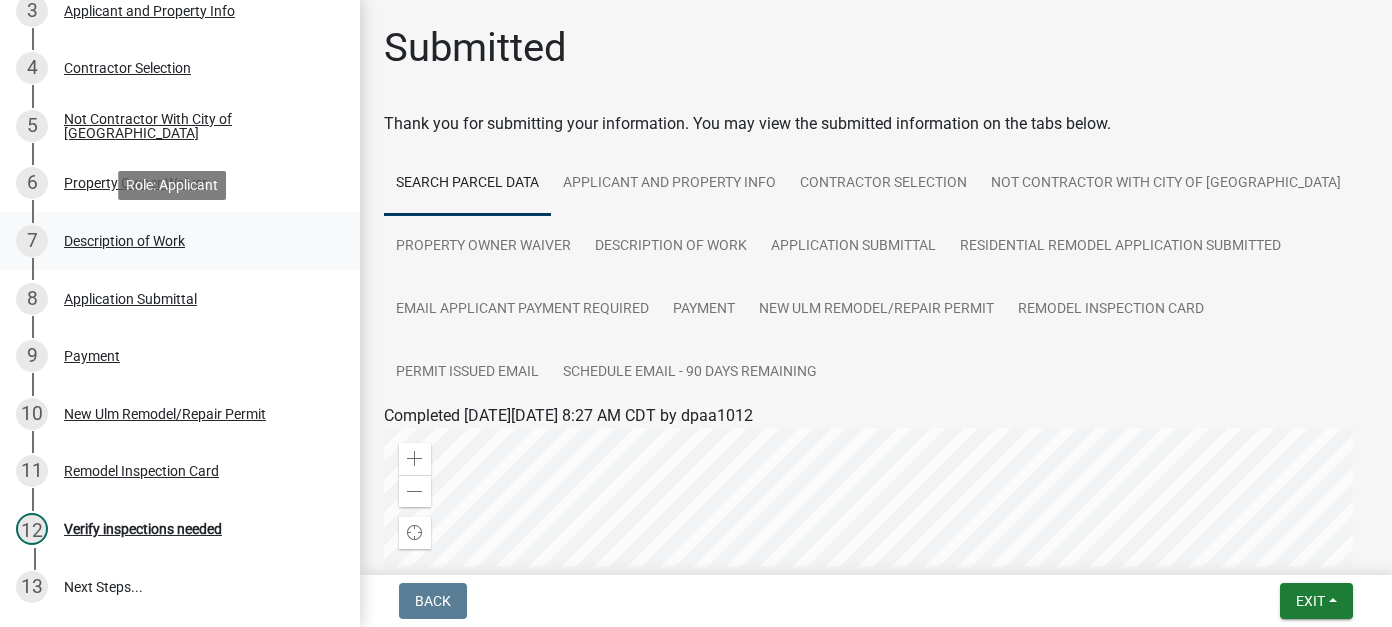
click at [201, 254] on div "7 Description of Work" at bounding box center [172, 241] width 312 height 32
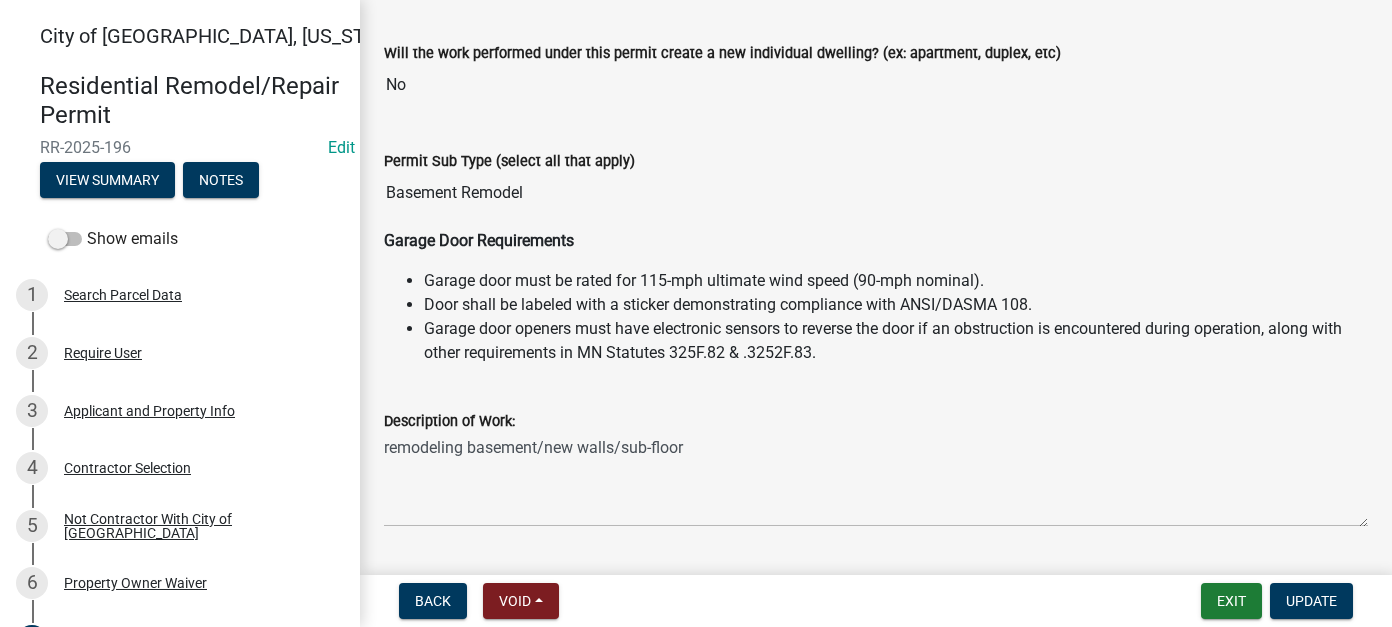
scroll to position [300, 0]
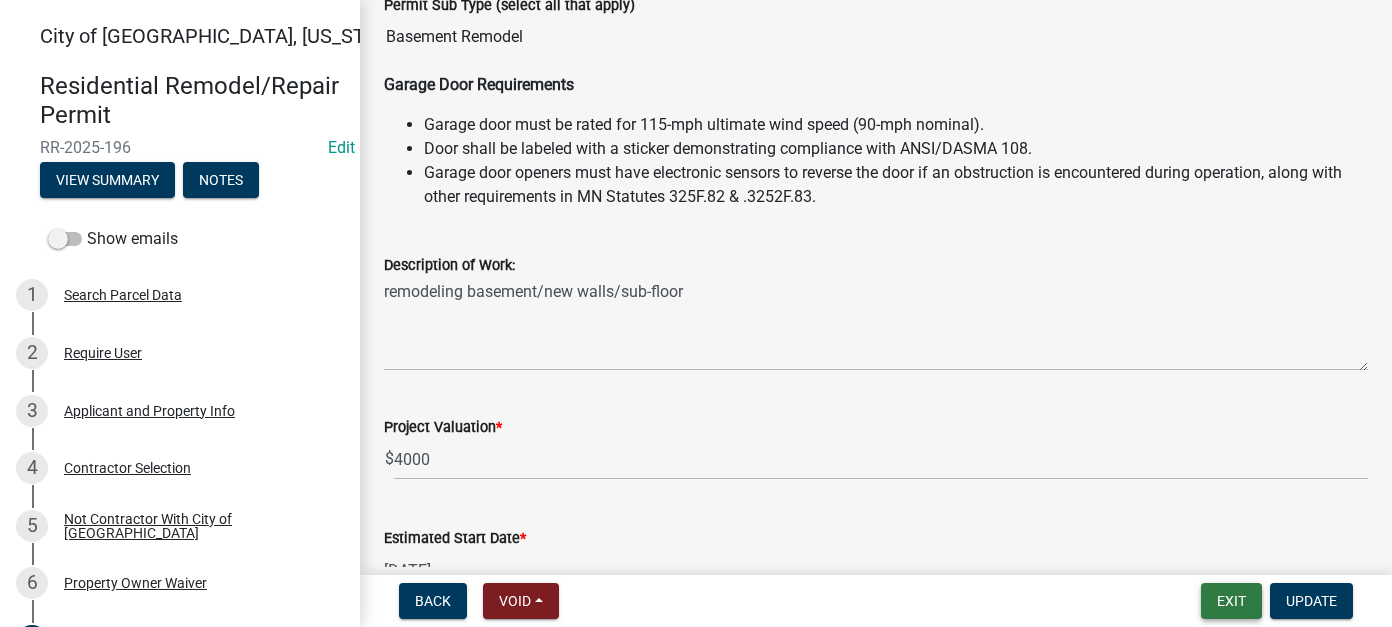
click at [1213, 592] on button "Exit" at bounding box center [1231, 601] width 61 height 36
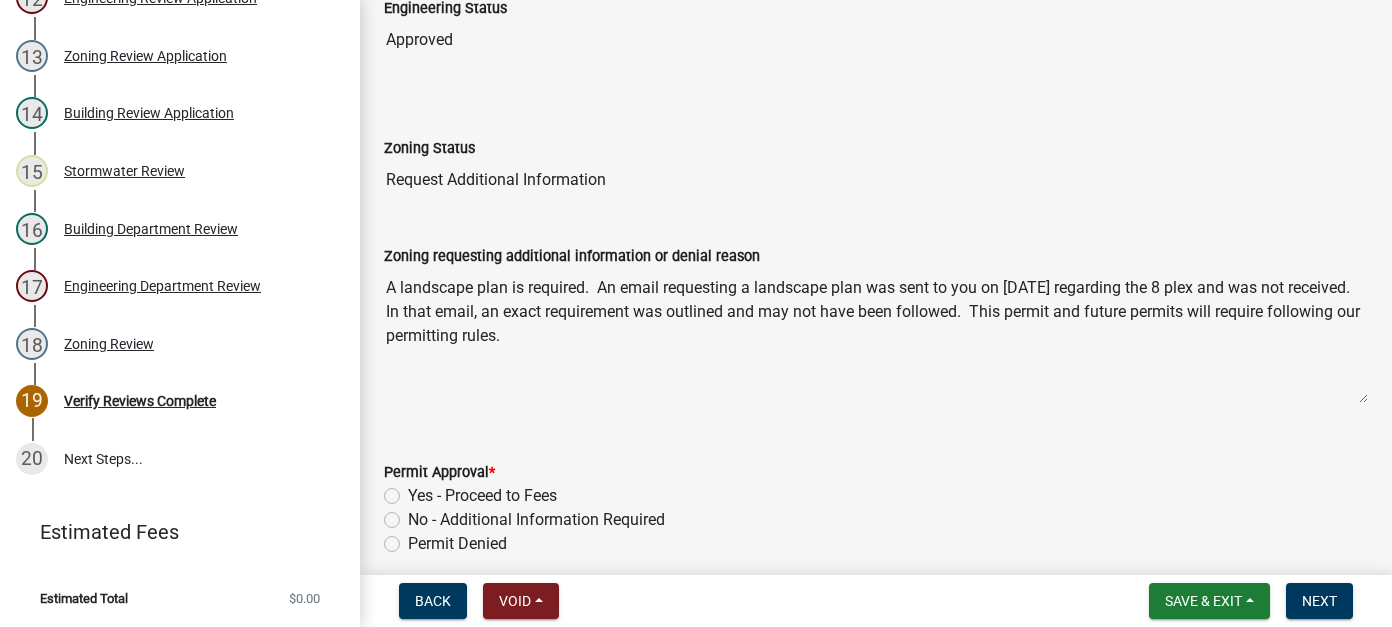
scroll to position [676, 0]
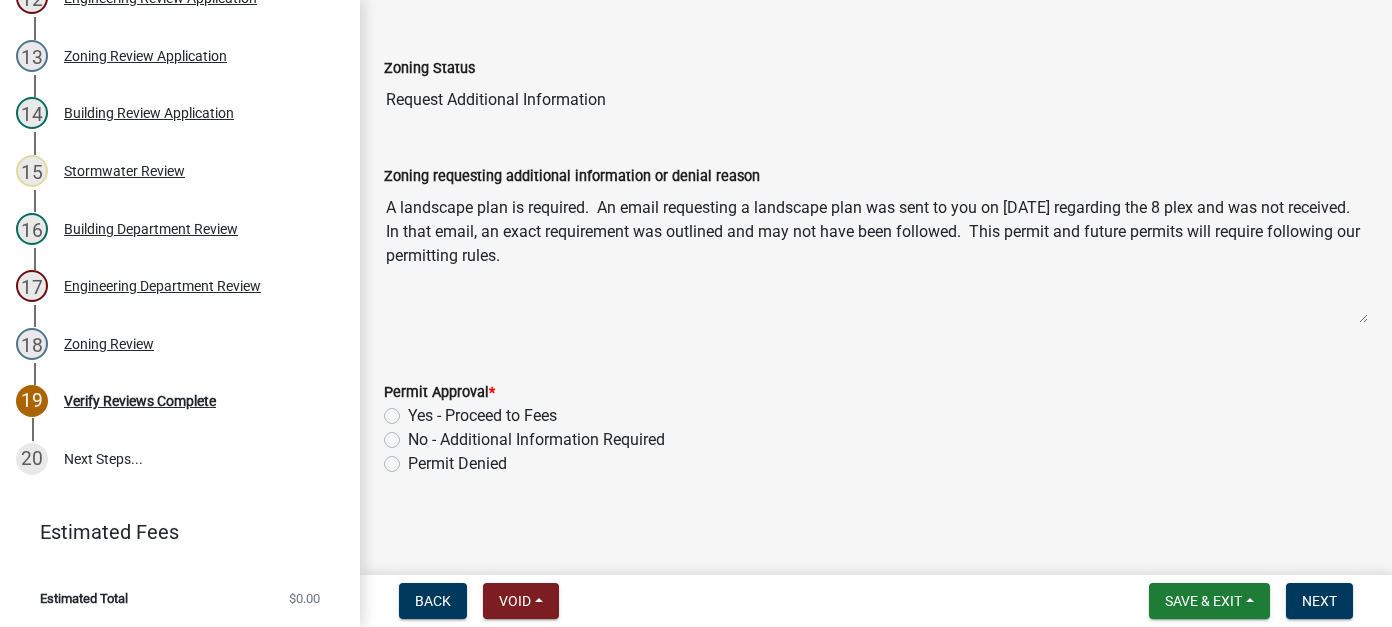
click at [408, 434] on label "No - Additional Information Required" at bounding box center [536, 440] width 257 height 24
click at [408, 434] on input "No - Additional Information Required" at bounding box center [414, 434] width 13 height 13
radio input "true"
click at [1318, 595] on span "Next" at bounding box center [1319, 601] width 35 height 16
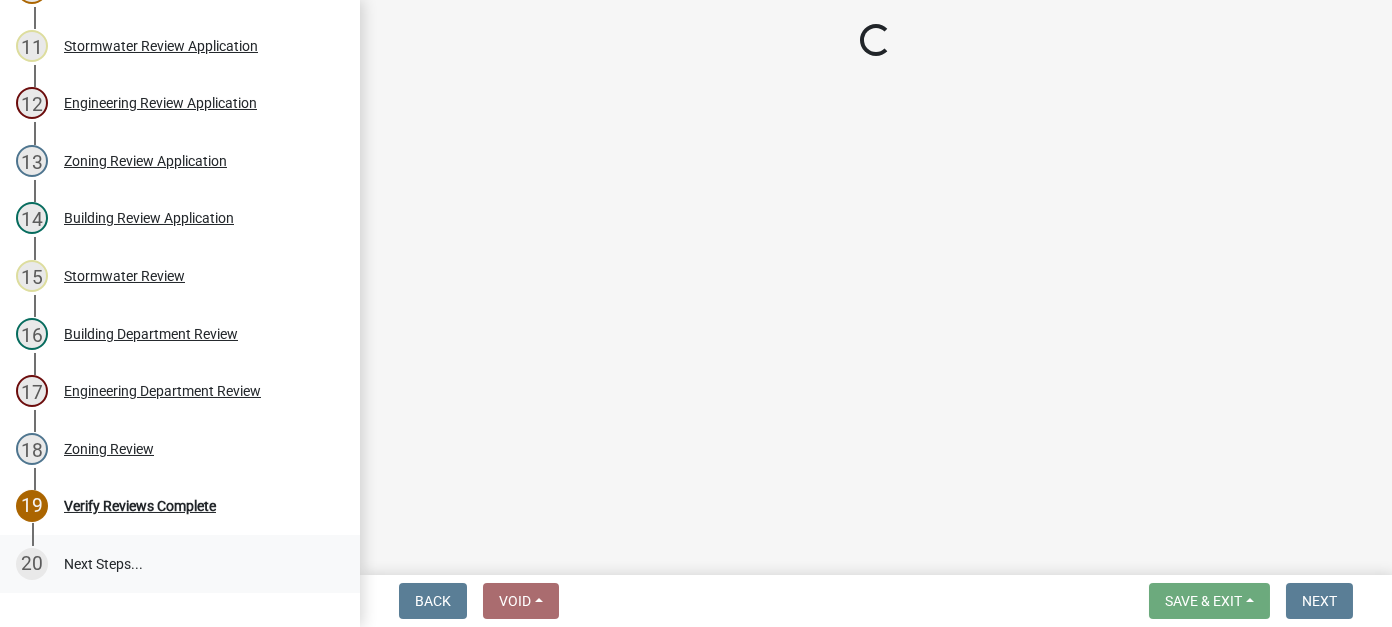
scroll to position [602, 0]
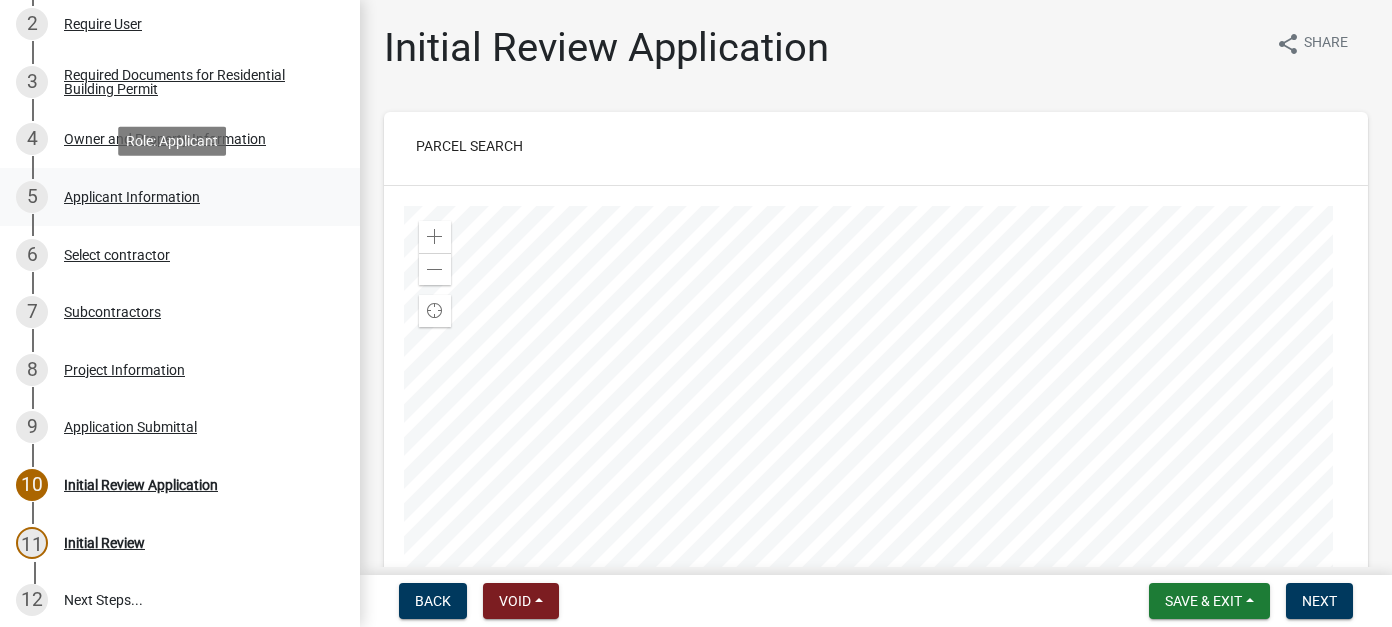
scroll to position [400, 0]
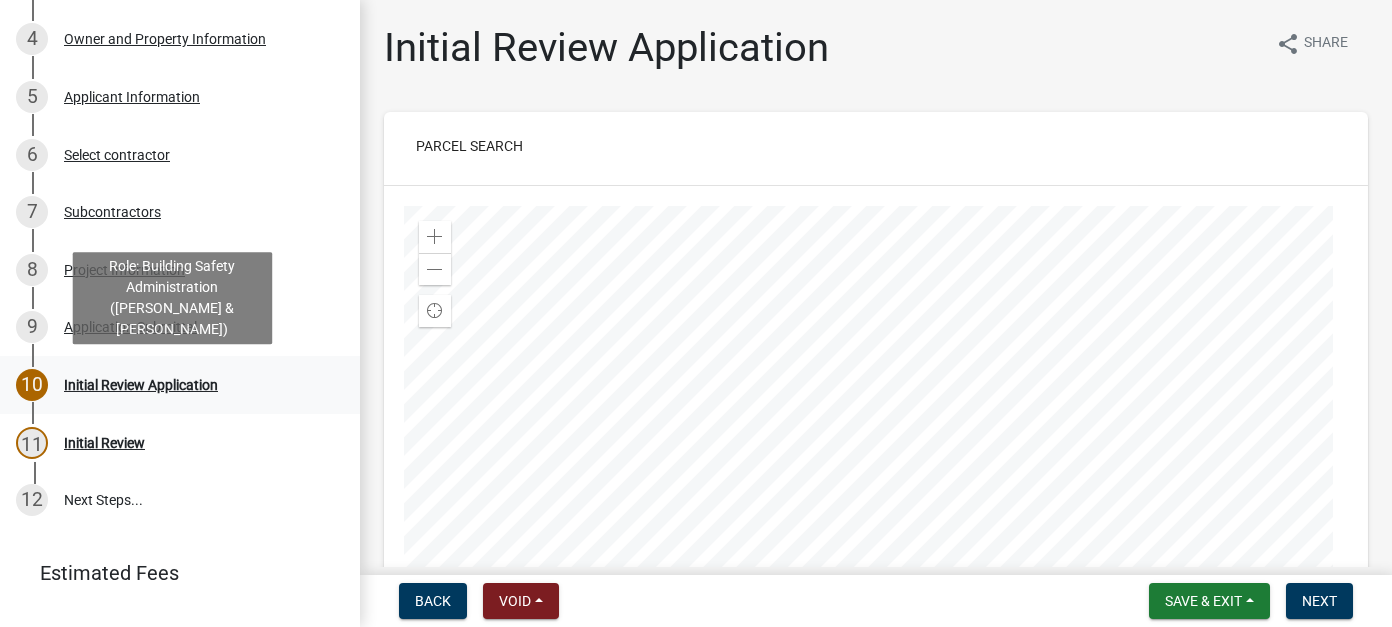
click at [197, 384] on div "Initial Review Application" at bounding box center [141, 385] width 154 height 14
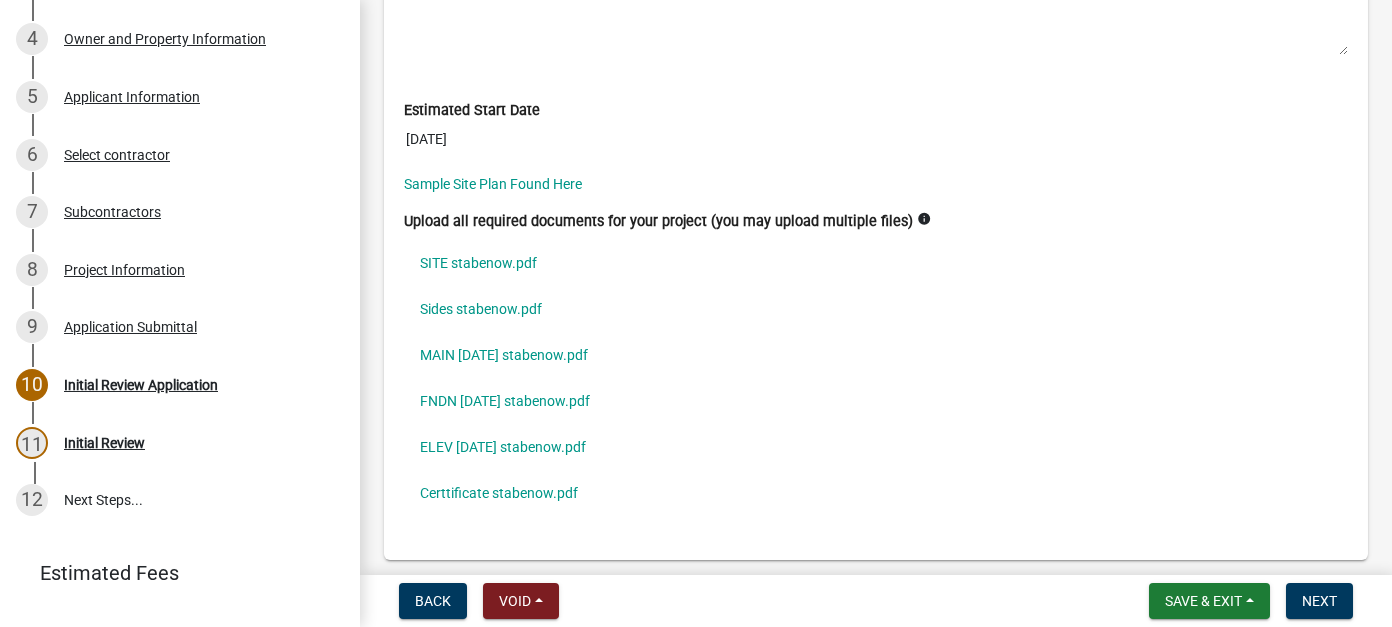
scroll to position [5899, 0]
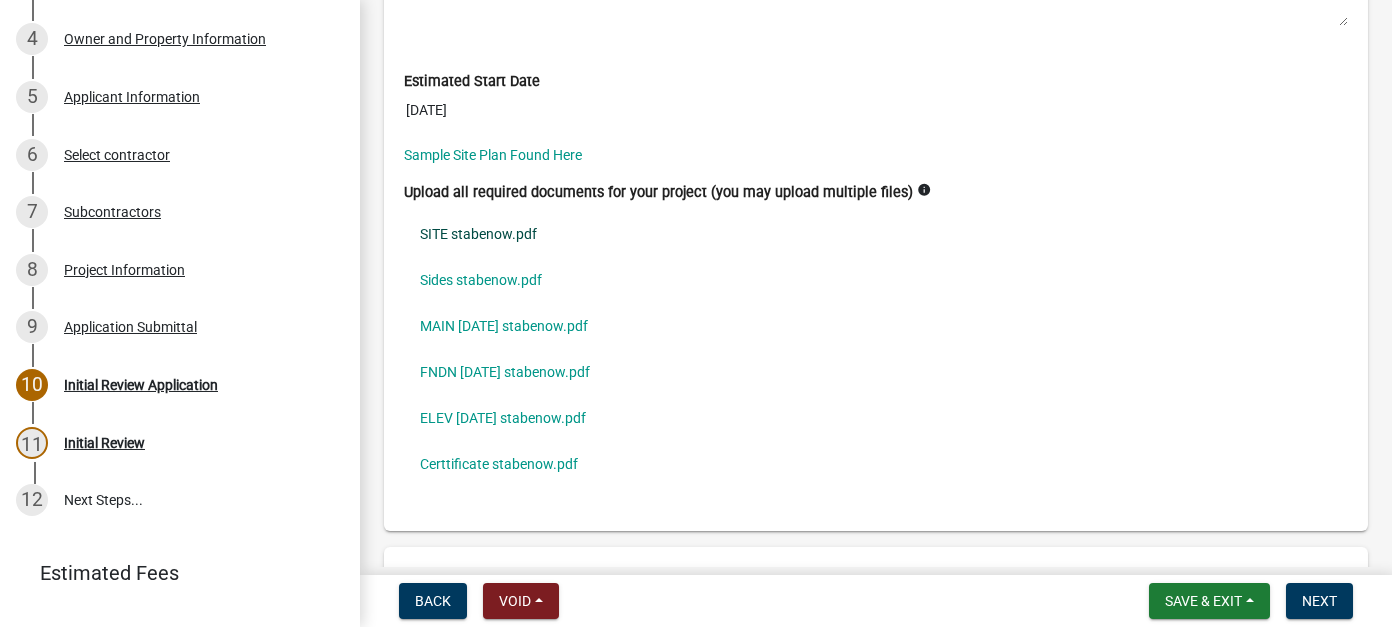
click at [514, 211] on link "SITE stabenow.pdf" at bounding box center [876, 234] width 944 height 46
click at [453, 268] on link "Sides stabenow.pdf" at bounding box center [876, 280] width 944 height 46
click at [512, 303] on link "MAIN [DATE] stabenow.pdf" at bounding box center [876, 326] width 944 height 46
click at [502, 349] on link "FNDN [DATE] stabenow.pdf" at bounding box center [876, 372] width 944 height 46
click at [542, 395] on link "ELEV [DATE] stabenow.pdf" at bounding box center [876, 418] width 944 height 46
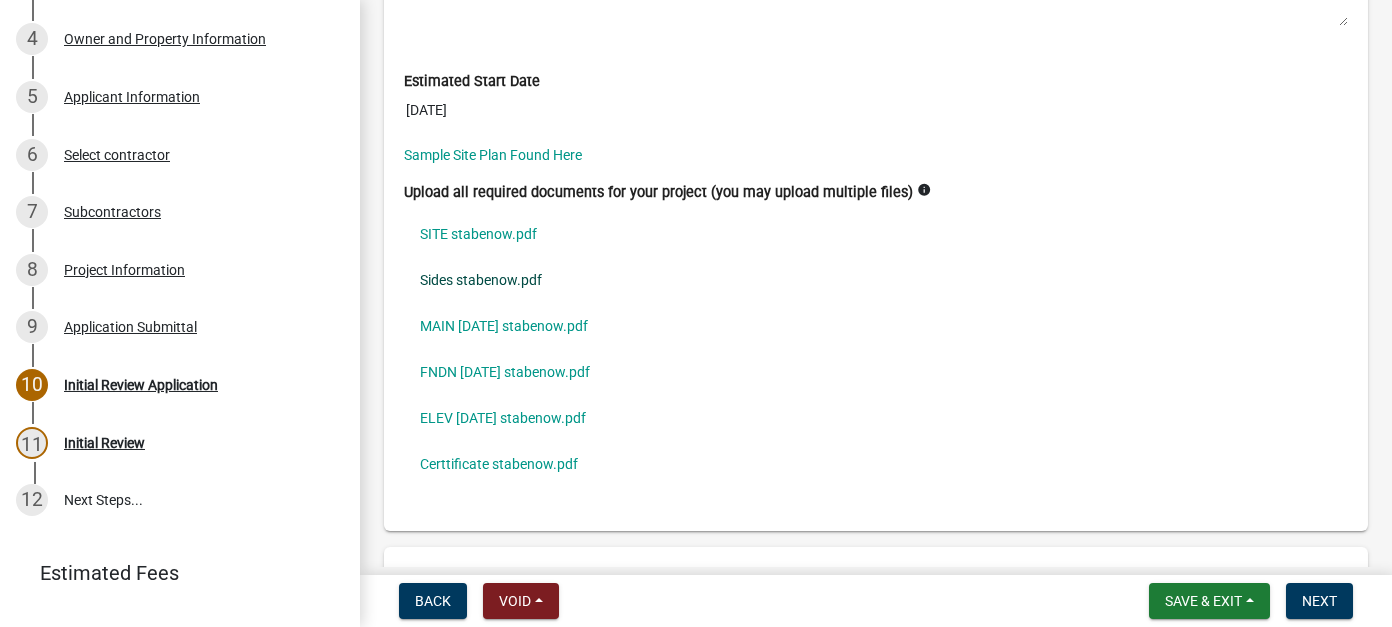
click at [503, 257] on link "Sides stabenow.pdf" at bounding box center [876, 280] width 944 height 46
click at [494, 395] on link "ELEV [DATE] stabenow.pdf" at bounding box center [876, 418] width 944 height 46
click at [509, 441] on link "Certtificate stabenow.pdf" at bounding box center [876, 464] width 944 height 46
click at [480, 303] on link "MAIN [DATE] stabenow.pdf" at bounding box center [876, 326] width 944 height 46
click at [484, 349] on link "FNDN [DATE] stabenow.pdf" at bounding box center [876, 372] width 944 height 46
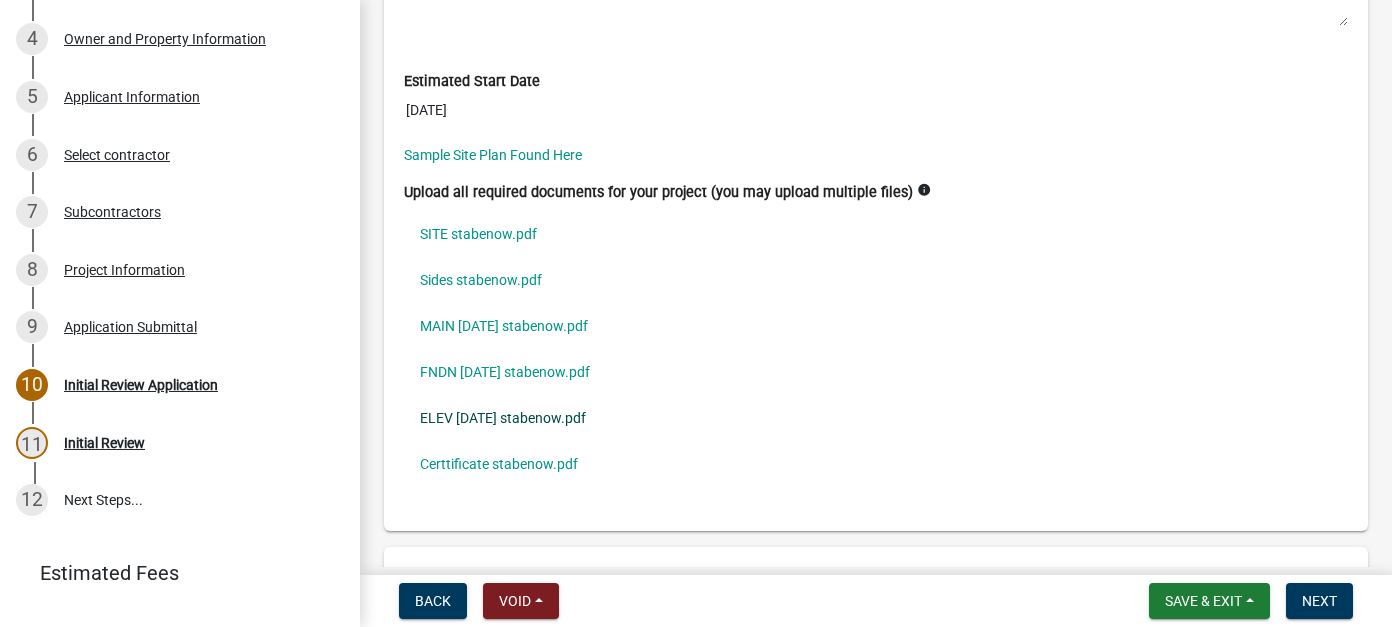
click at [458, 395] on link "ELEV [DATE] stabenow.pdf" at bounding box center [876, 418] width 944 height 46
click at [452, 211] on link "SITE stabenow.pdf" at bounding box center [876, 234] width 944 height 46
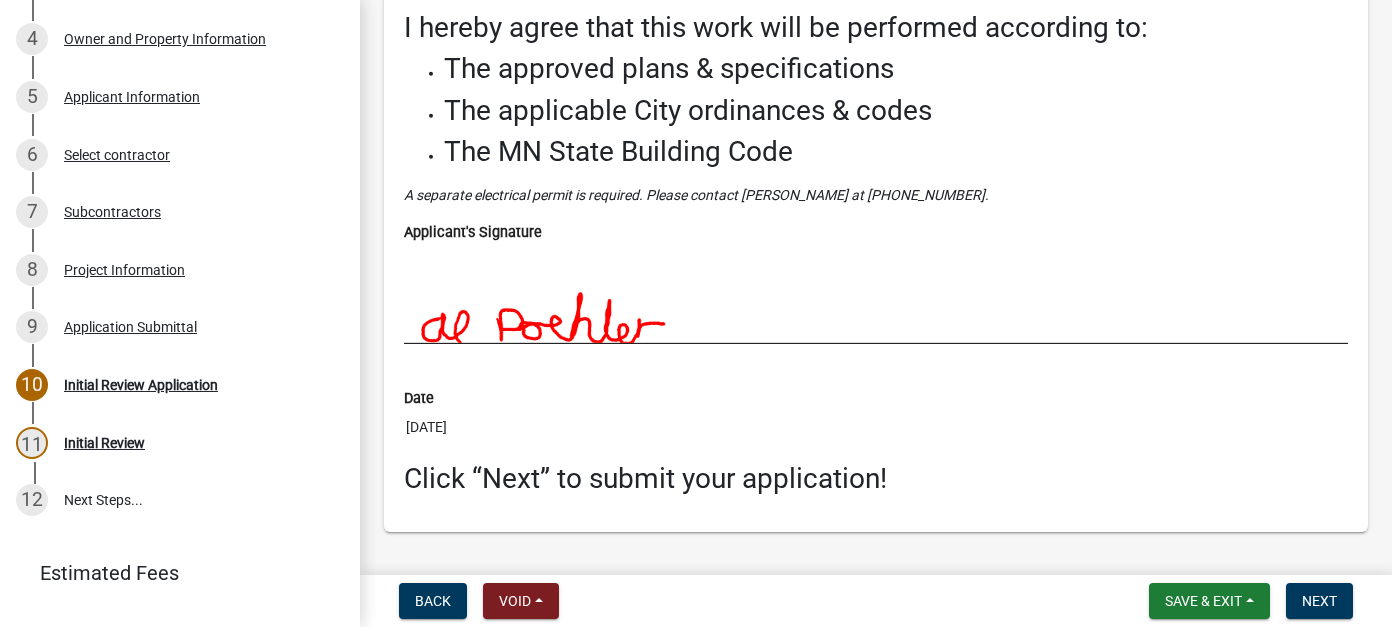
scroll to position [6546, 0]
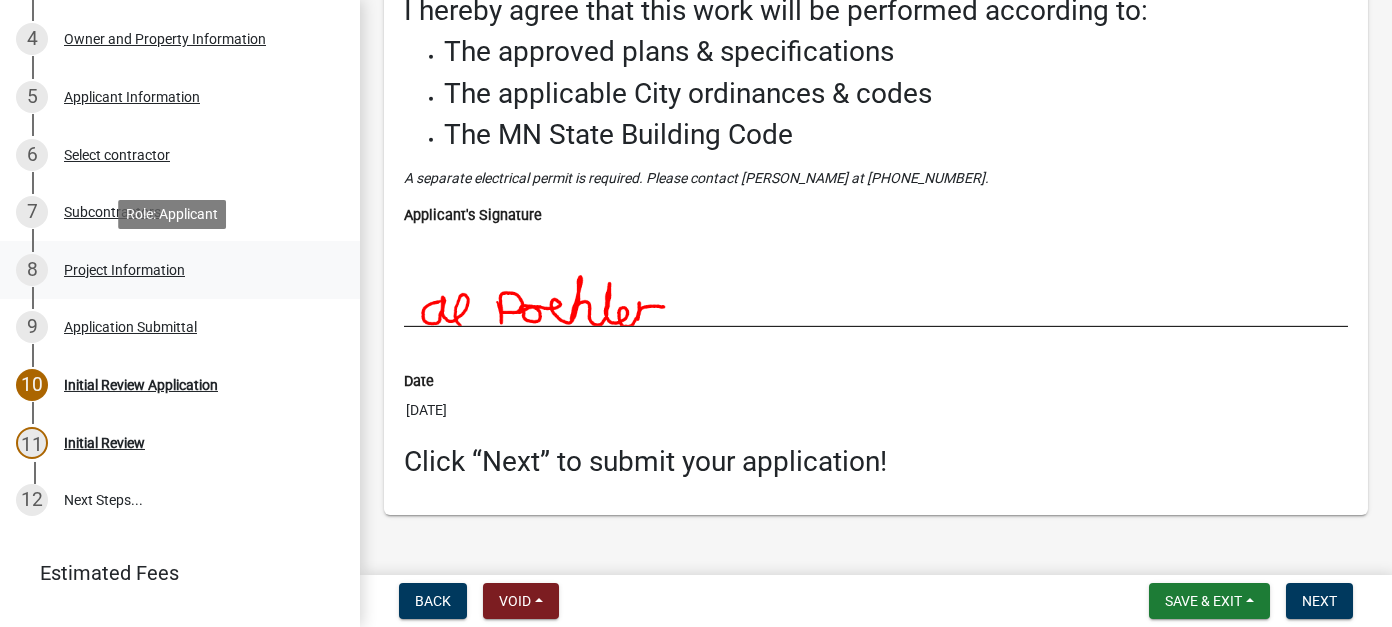
click at [140, 252] on link "8 Project Information" at bounding box center [180, 270] width 360 height 58
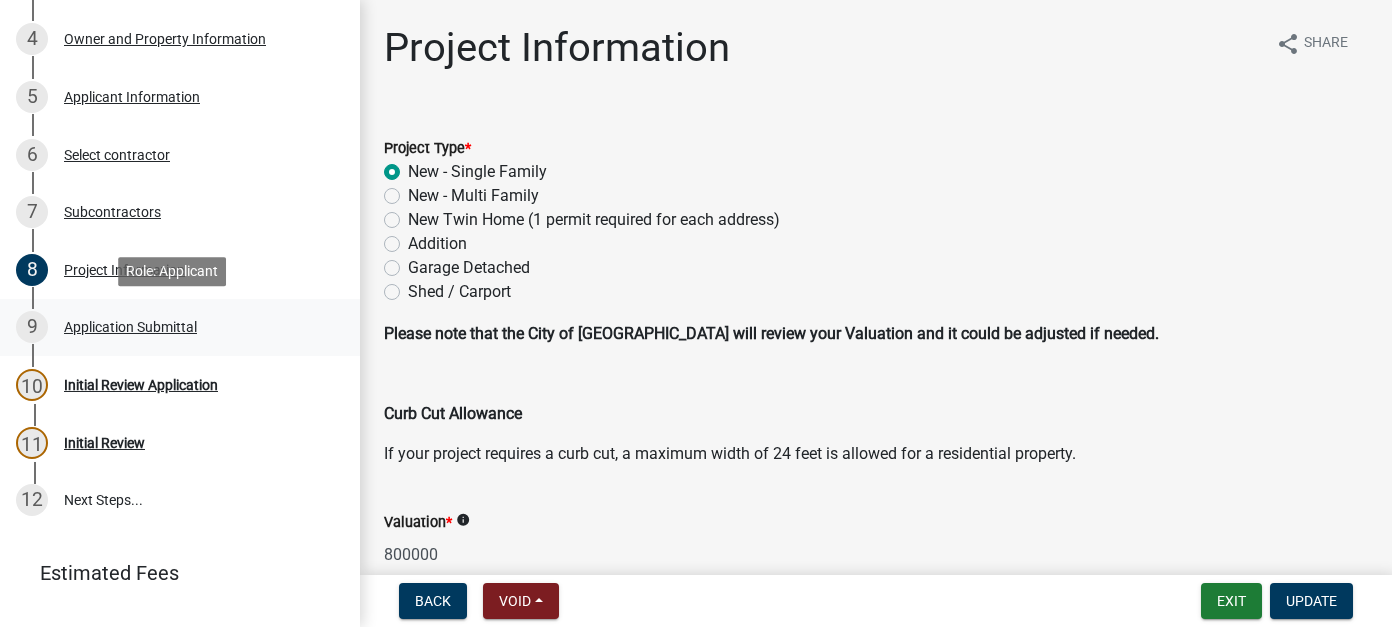
click at [163, 336] on div "9 Application Submittal" at bounding box center [172, 327] width 312 height 32
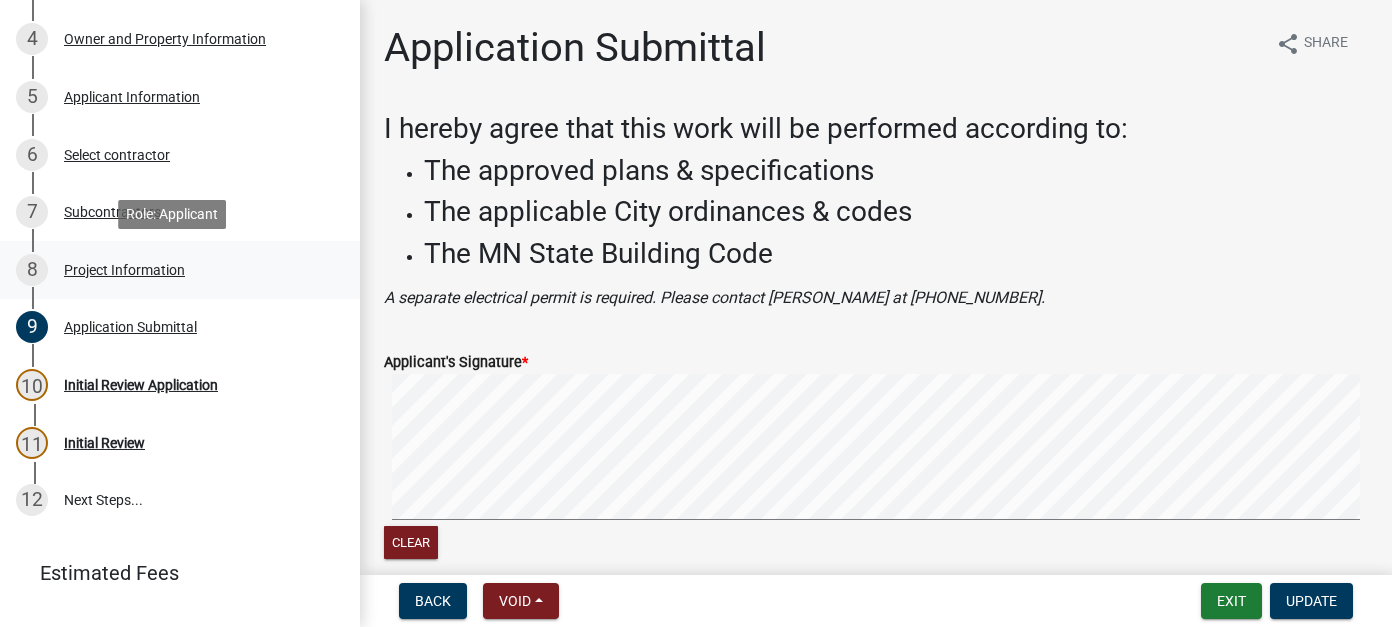
click at [152, 276] on div "Project Information" at bounding box center [124, 270] width 121 height 14
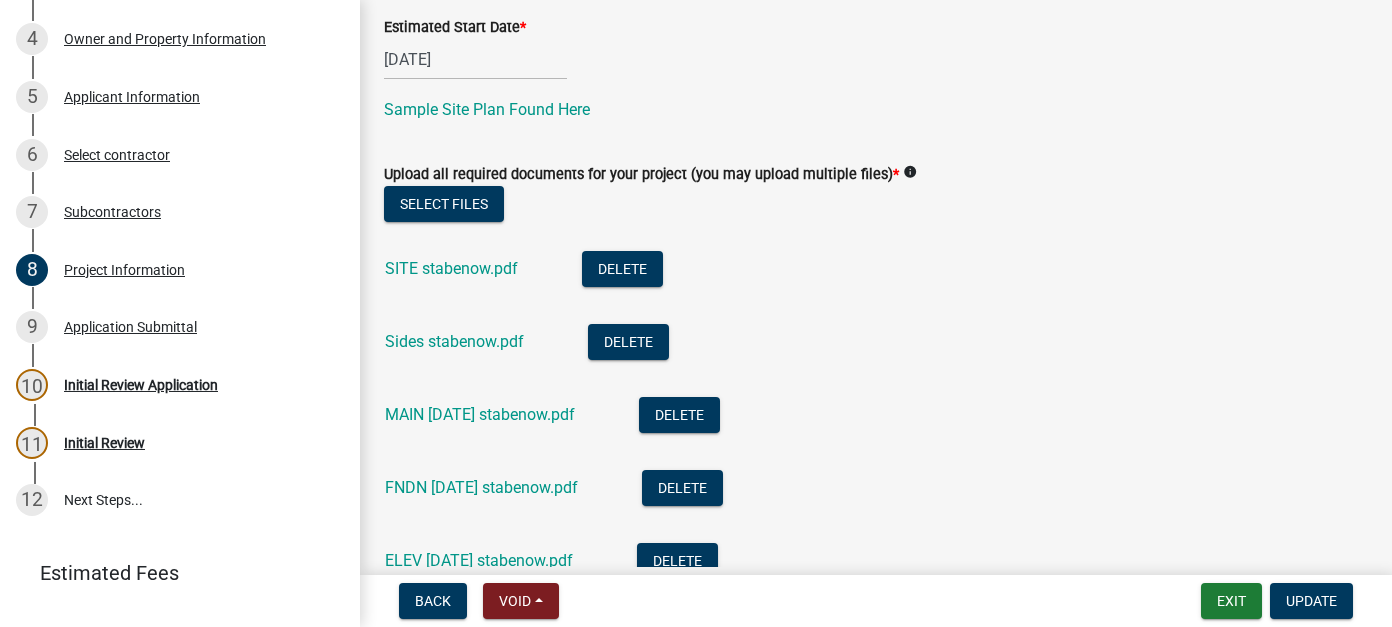
scroll to position [1000, 0]
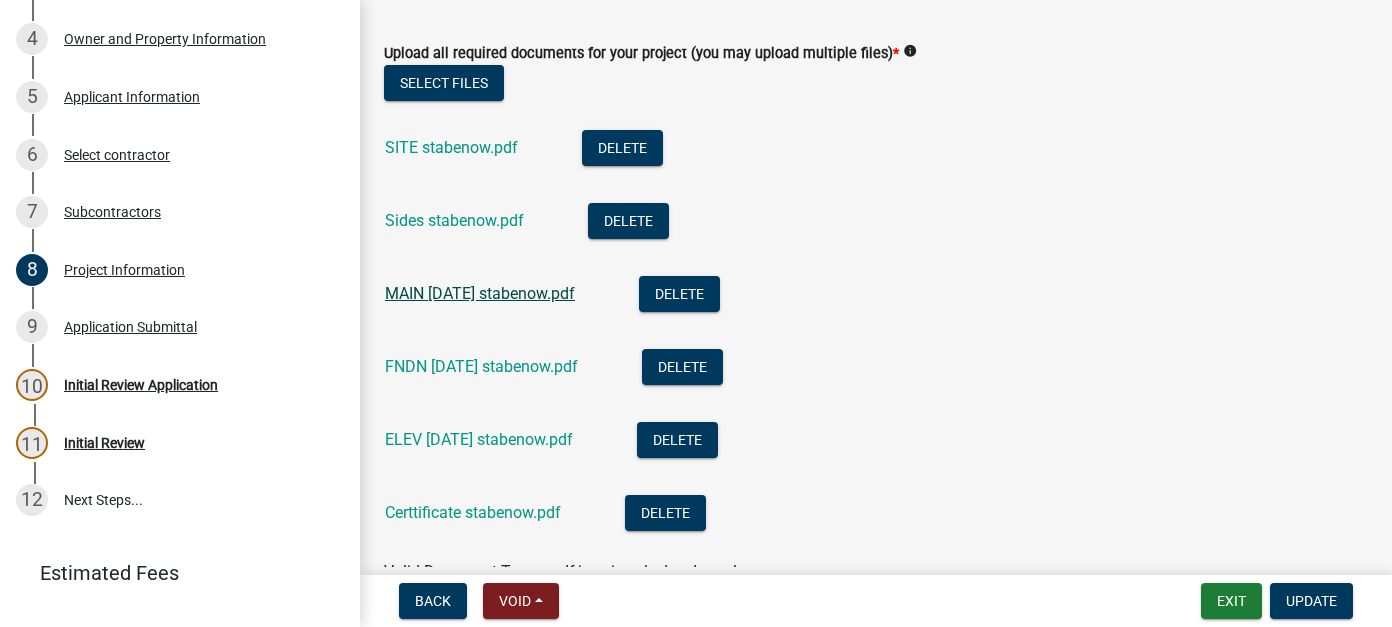
click at [492, 298] on link "MAIN [DATE] stabenow.pdf" at bounding box center [480, 293] width 190 height 19
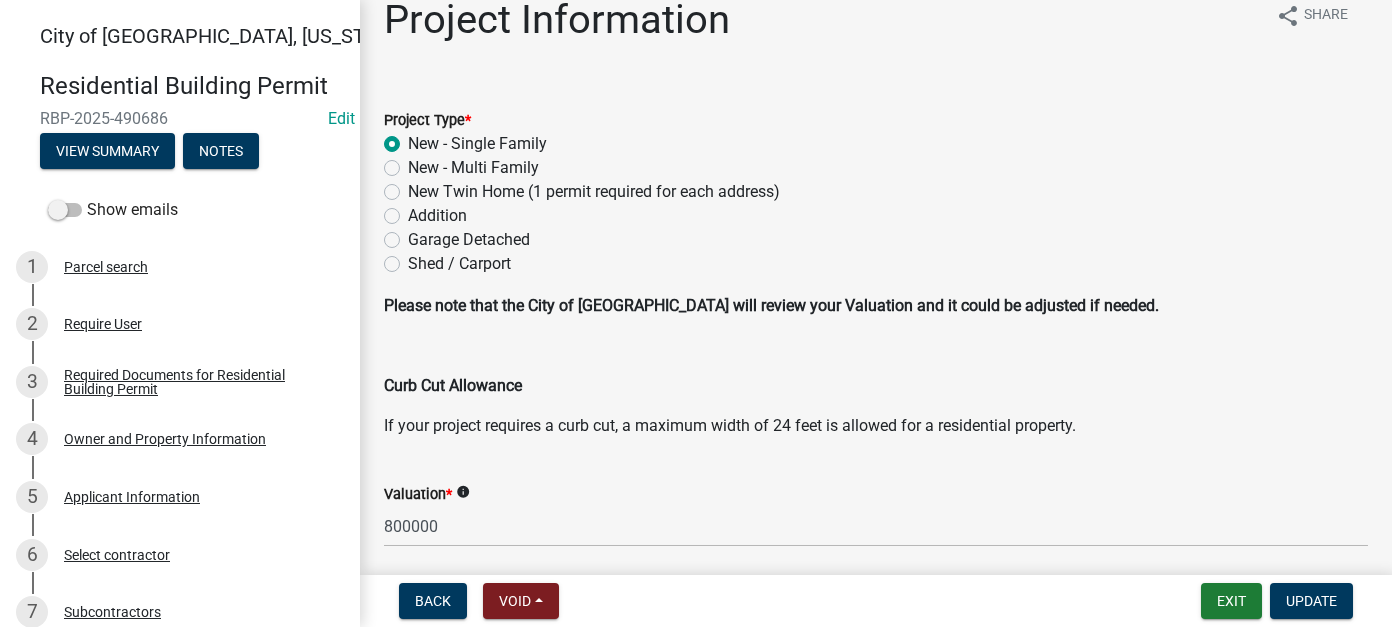
scroll to position [0, 0]
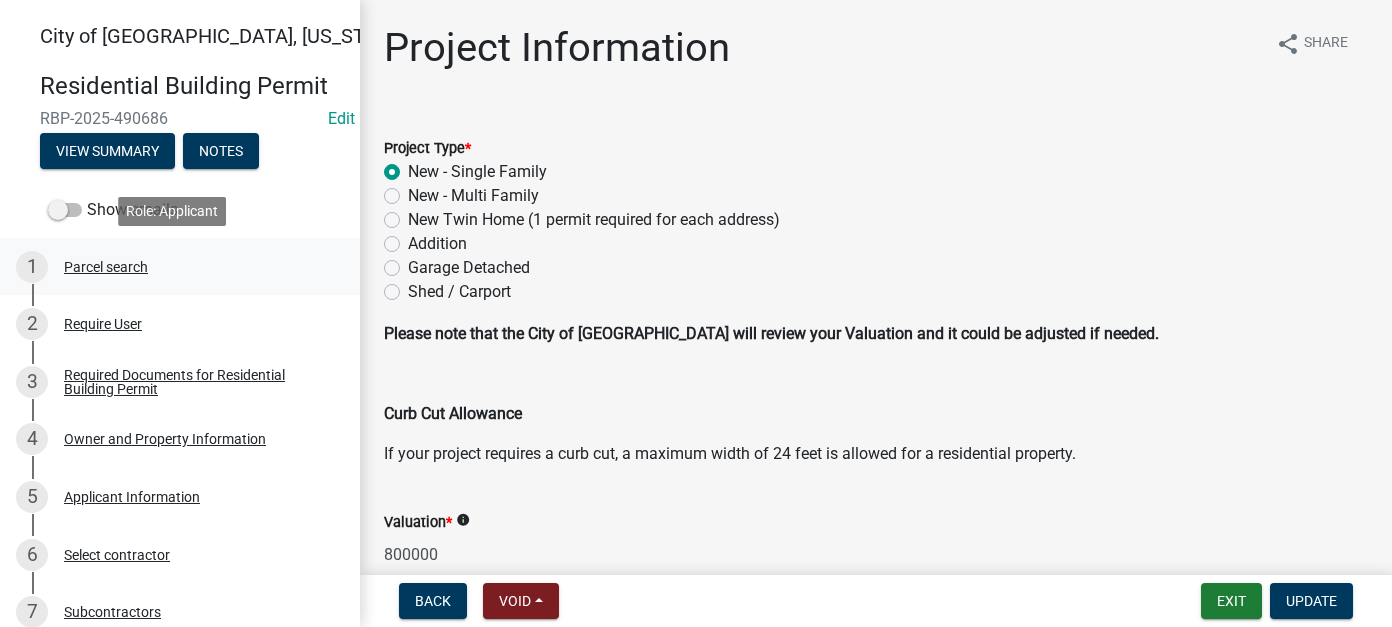
click at [131, 265] on div "Parcel search" at bounding box center [106, 267] width 84 height 14
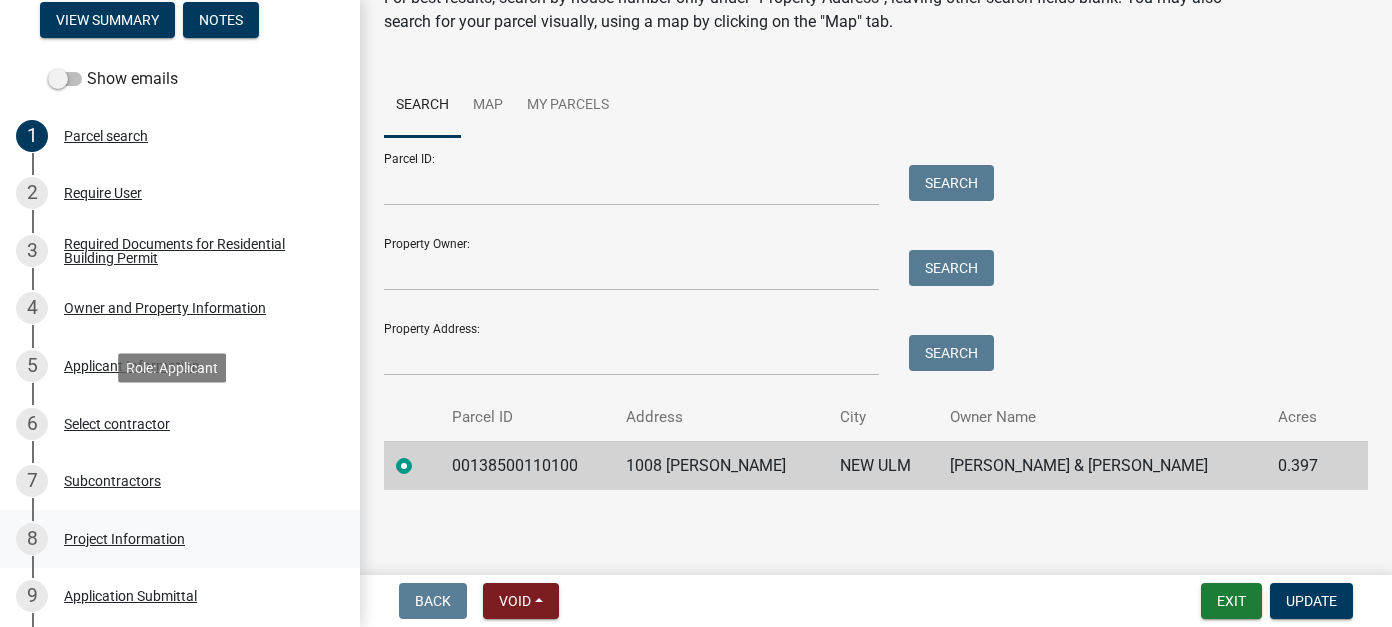
scroll to position [300, 0]
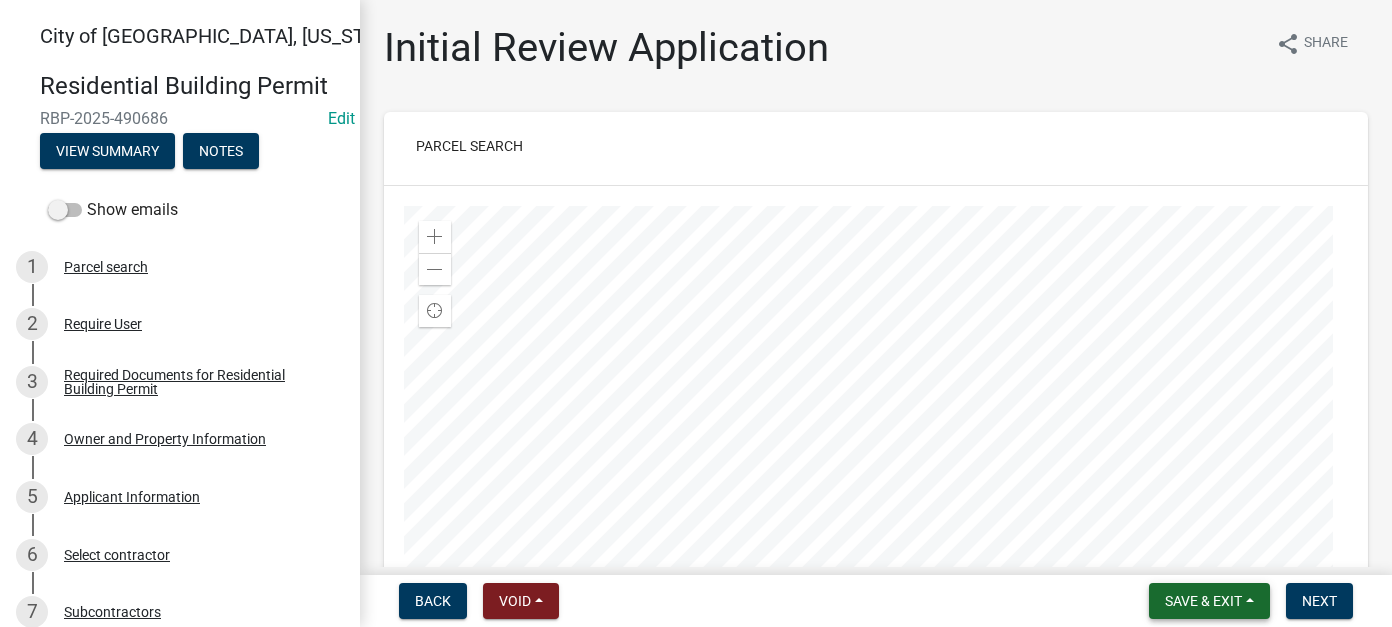
click at [1218, 599] on span "Save & Exit" at bounding box center [1203, 601] width 77 height 16
click at [1172, 560] on button "Save & Exit" at bounding box center [1190, 549] width 160 height 48
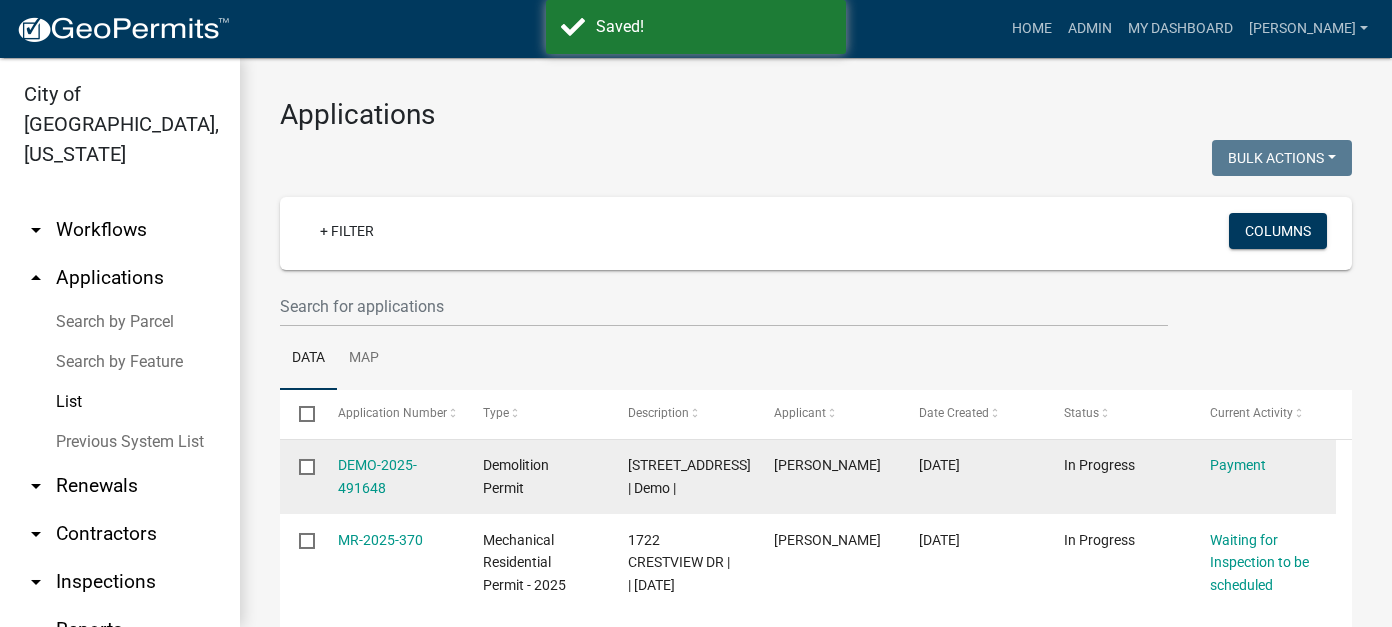
click at [369, 477] on div "DEMO-2025-491648" at bounding box center [391, 477] width 107 height 46
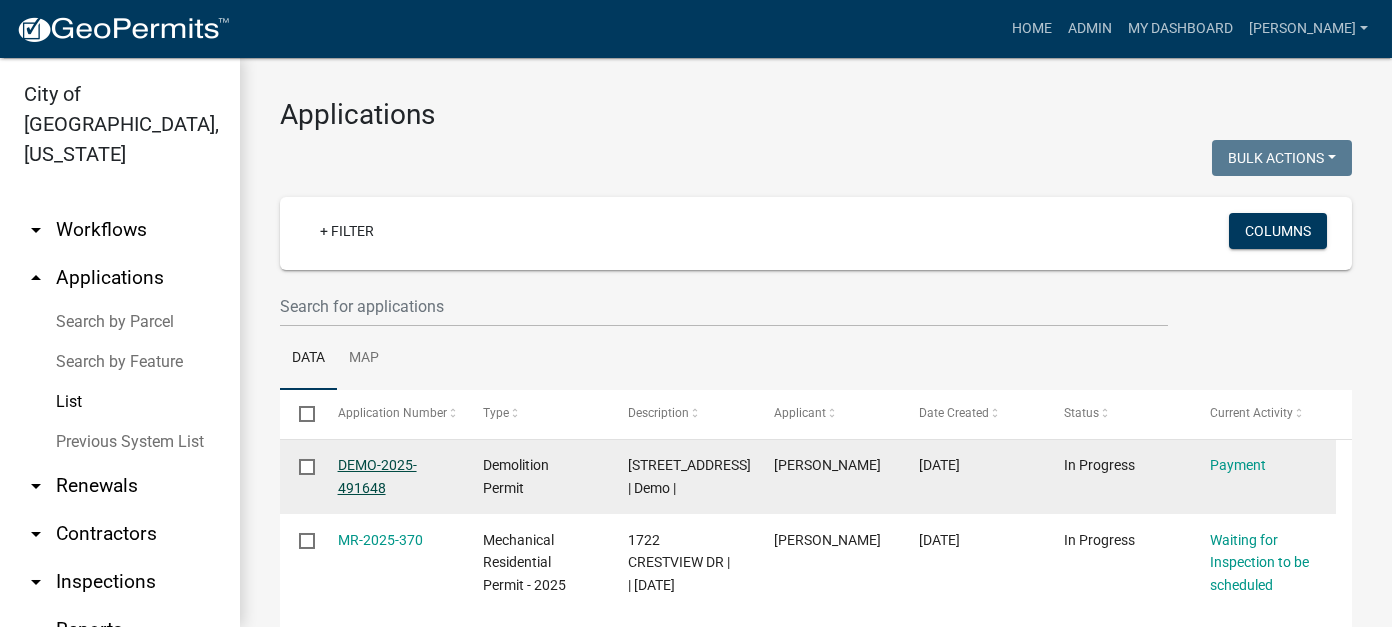
click at [352, 489] on link "DEMO-2025-491648" at bounding box center [377, 476] width 79 height 39
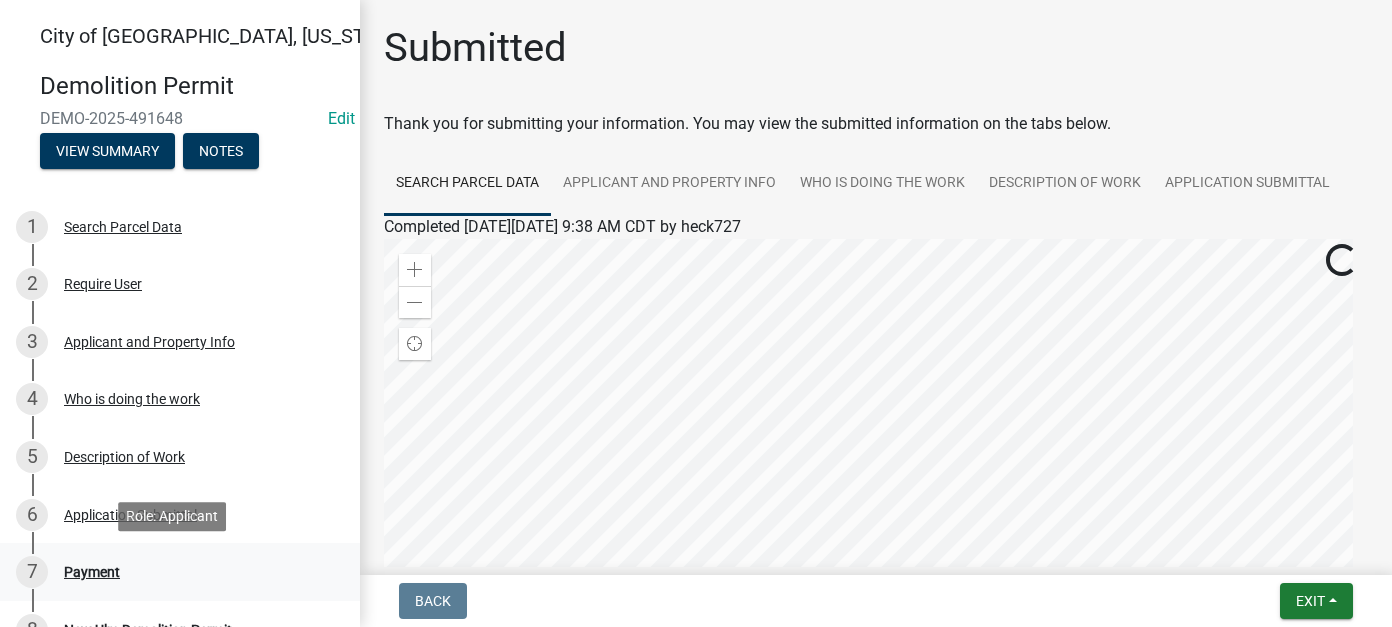
click at [86, 576] on div "Payment" at bounding box center [92, 572] width 56 height 14
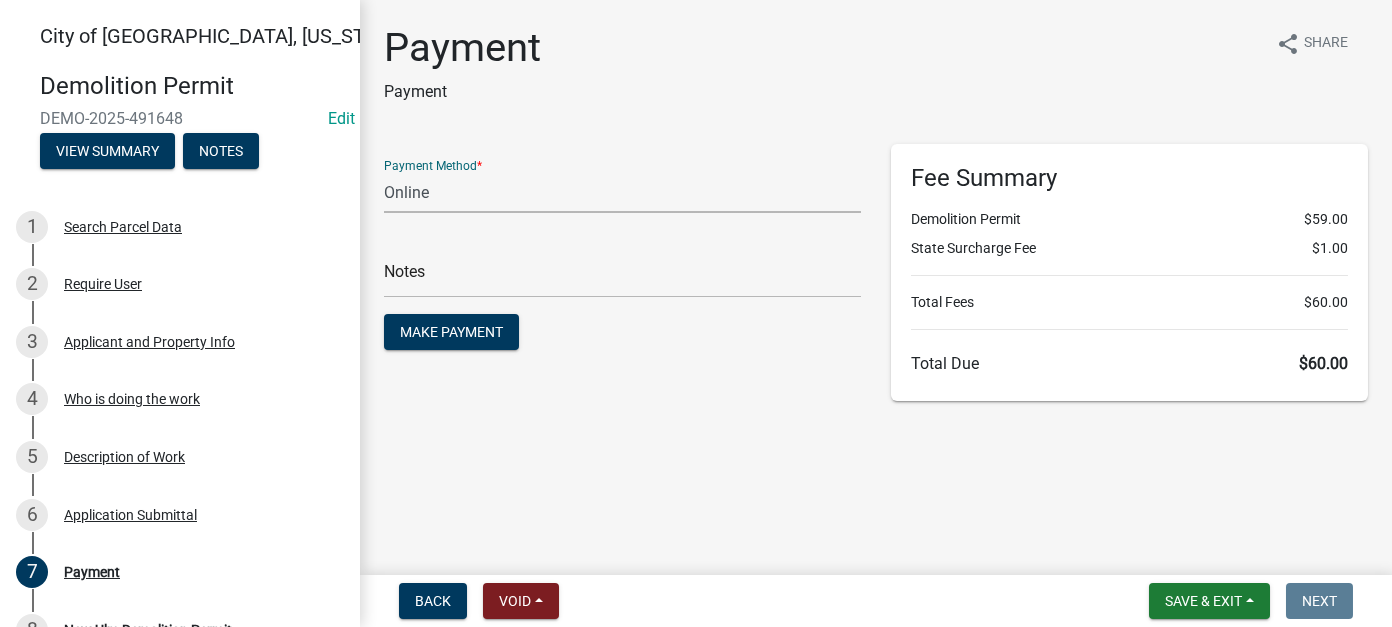
click at [433, 193] on select "Credit Card POS Check Cash Online" at bounding box center [622, 192] width 477 height 41
select select "2: 1"
click at [384, 172] on select "Credit Card POS Check Cash Online" at bounding box center [622, 192] width 477 height 41
click at [425, 284] on input "text" at bounding box center [622, 277] width 477 height 41
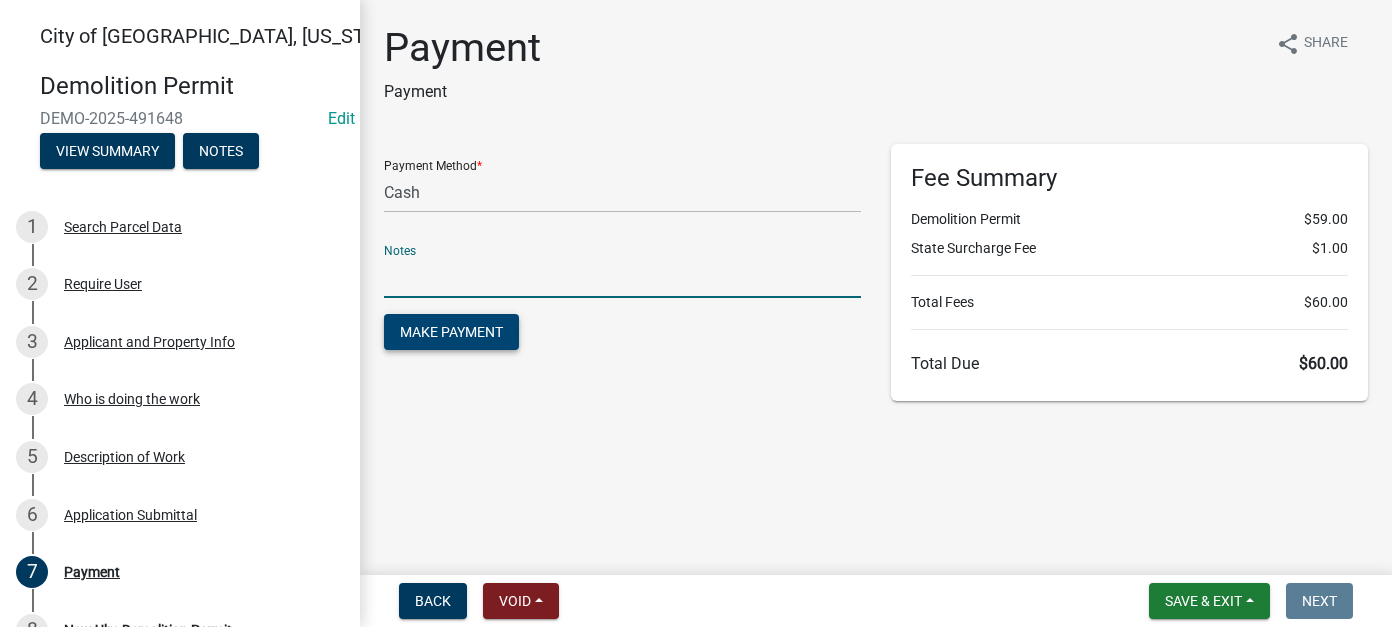
click at [457, 335] on span "Make Payment" at bounding box center [451, 332] width 103 height 16
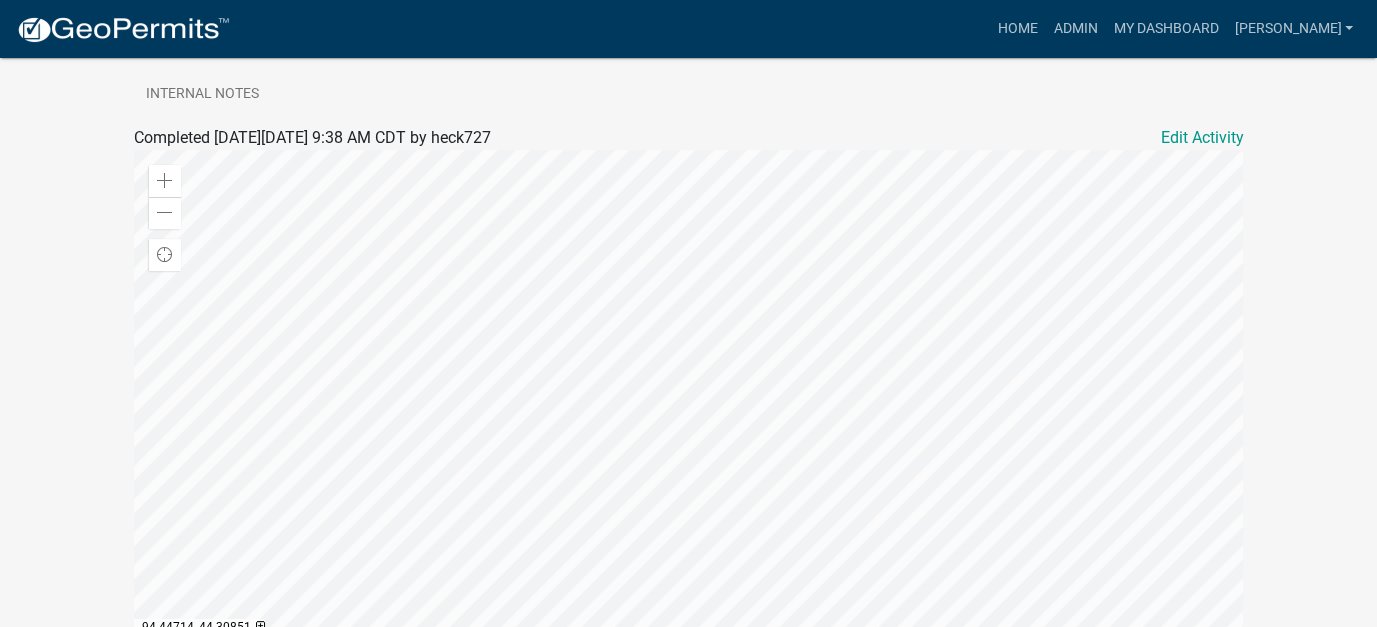
scroll to position [100, 0]
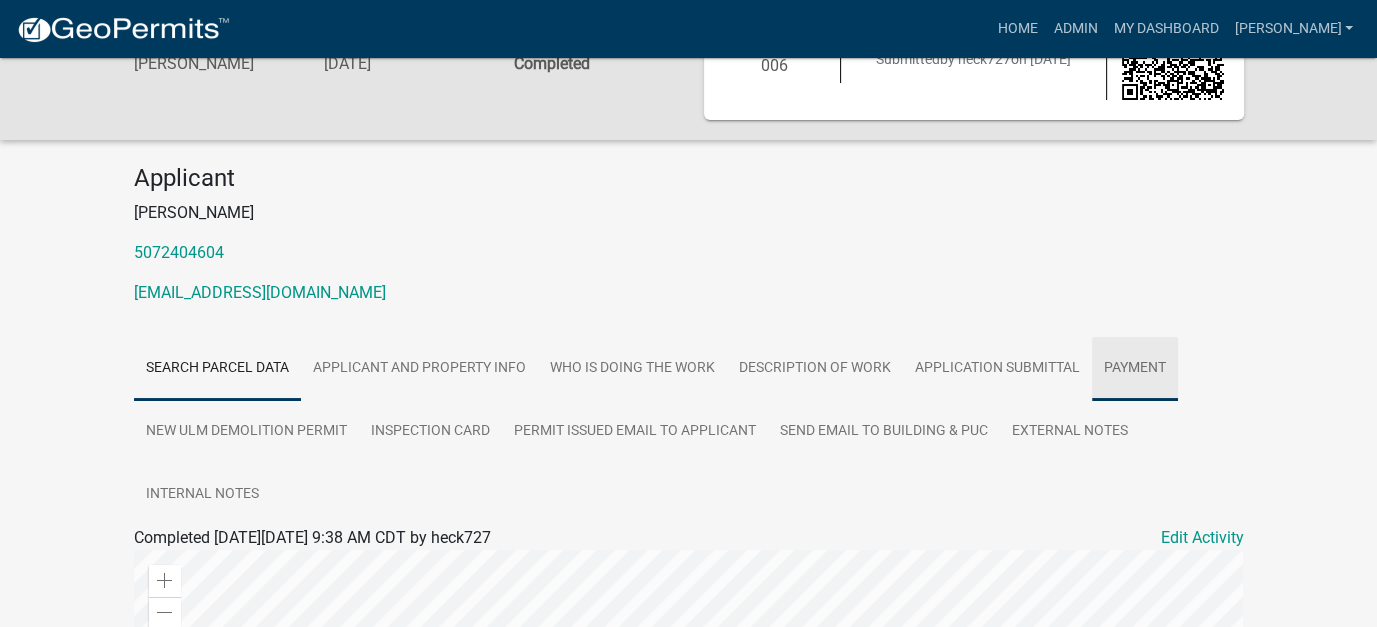
click at [1139, 360] on link "Payment" at bounding box center [1135, 369] width 86 height 64
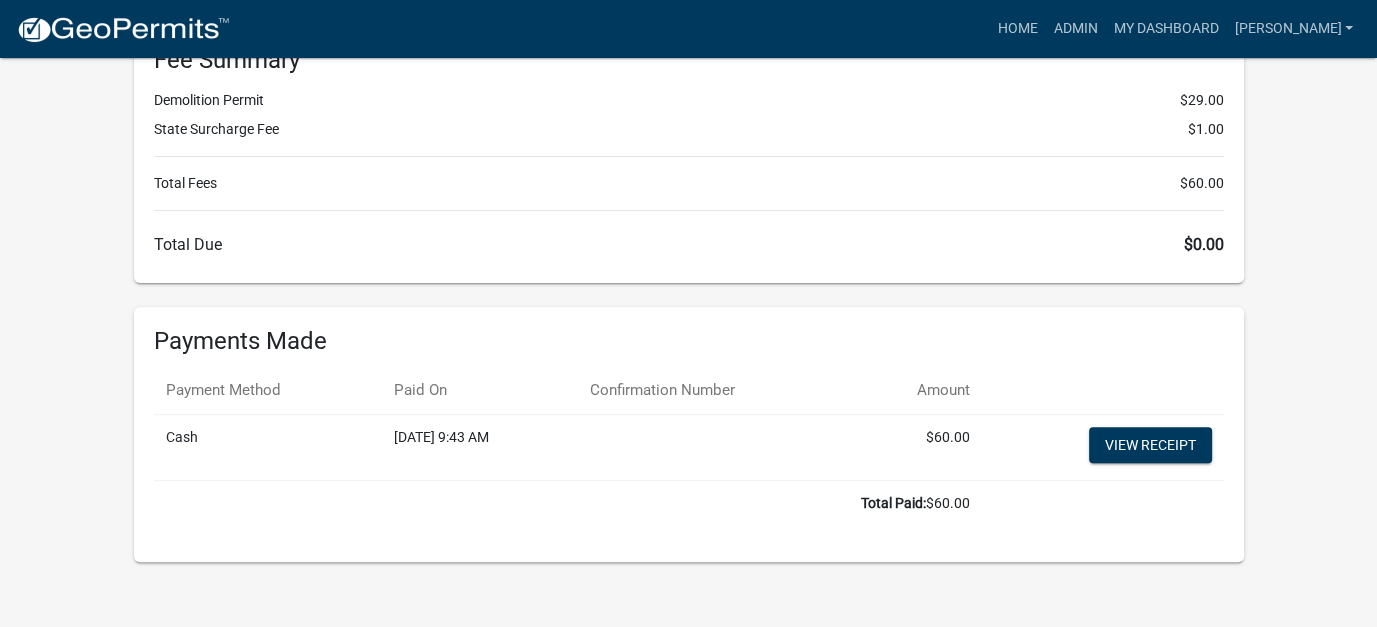
scroll to position [641, 0]
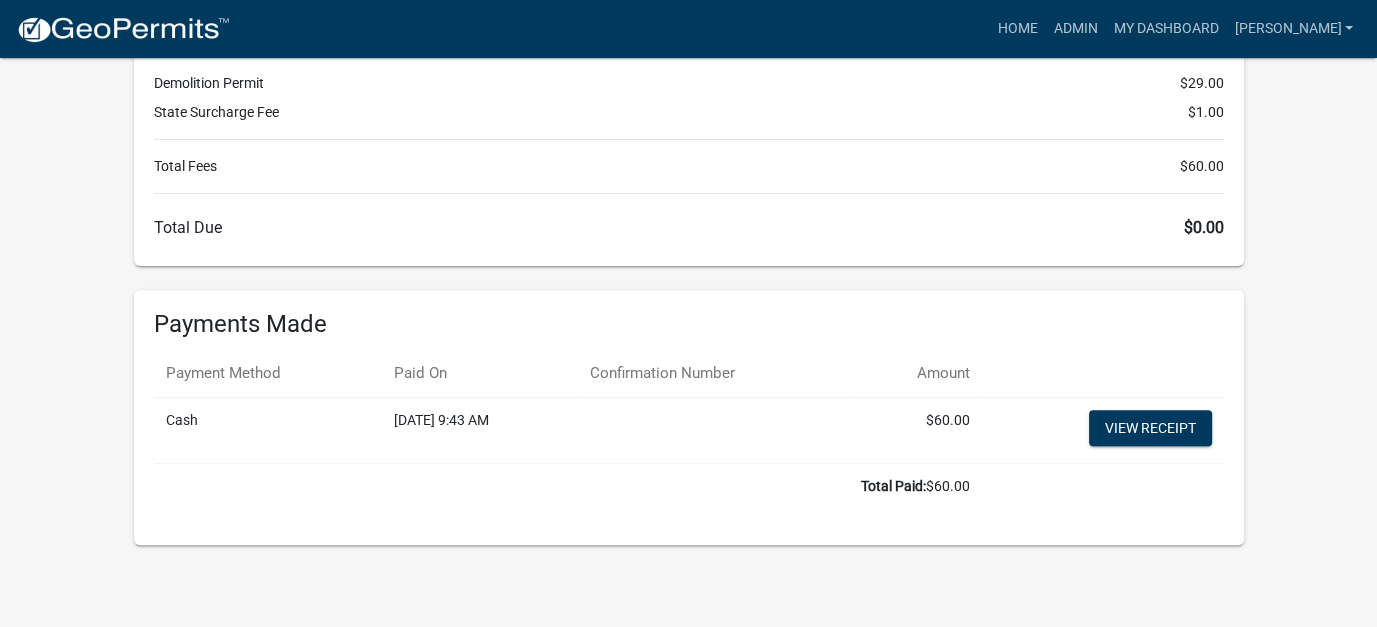
click at [1168, 398] on td "View receipt" at bounding box center [1103, 431] width 242 height 66
click at [1171, 412] on link "View receipt" at bounding box center [1150, 428] width 123 height 36
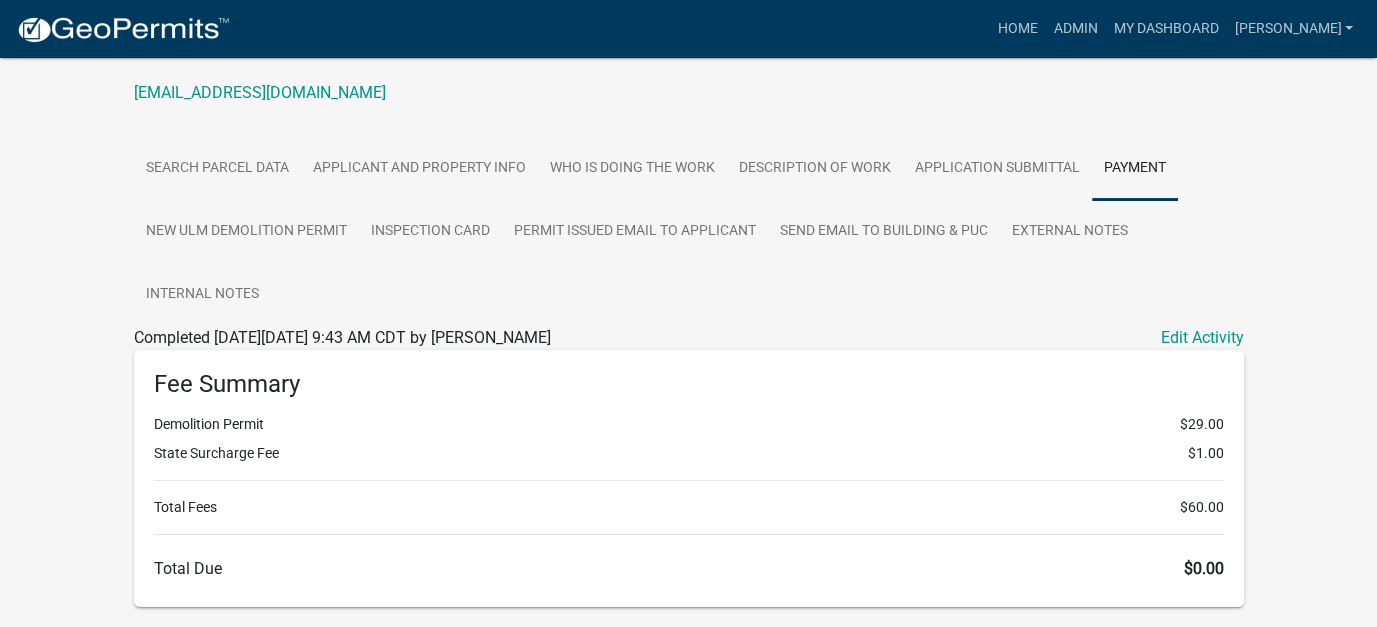
scroll to position [241, 0]
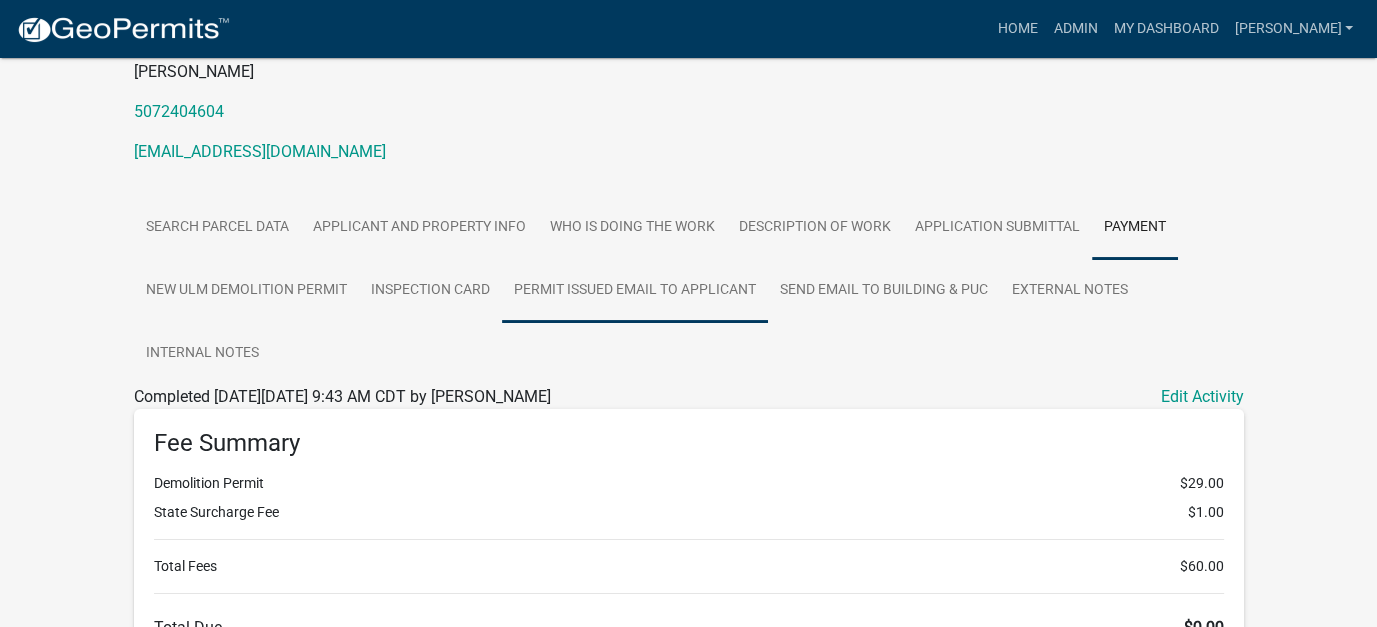
click at [657, 295] on link "Permit Issued Email to Applicant" at bounding box center [635, 291] width 266 height 64
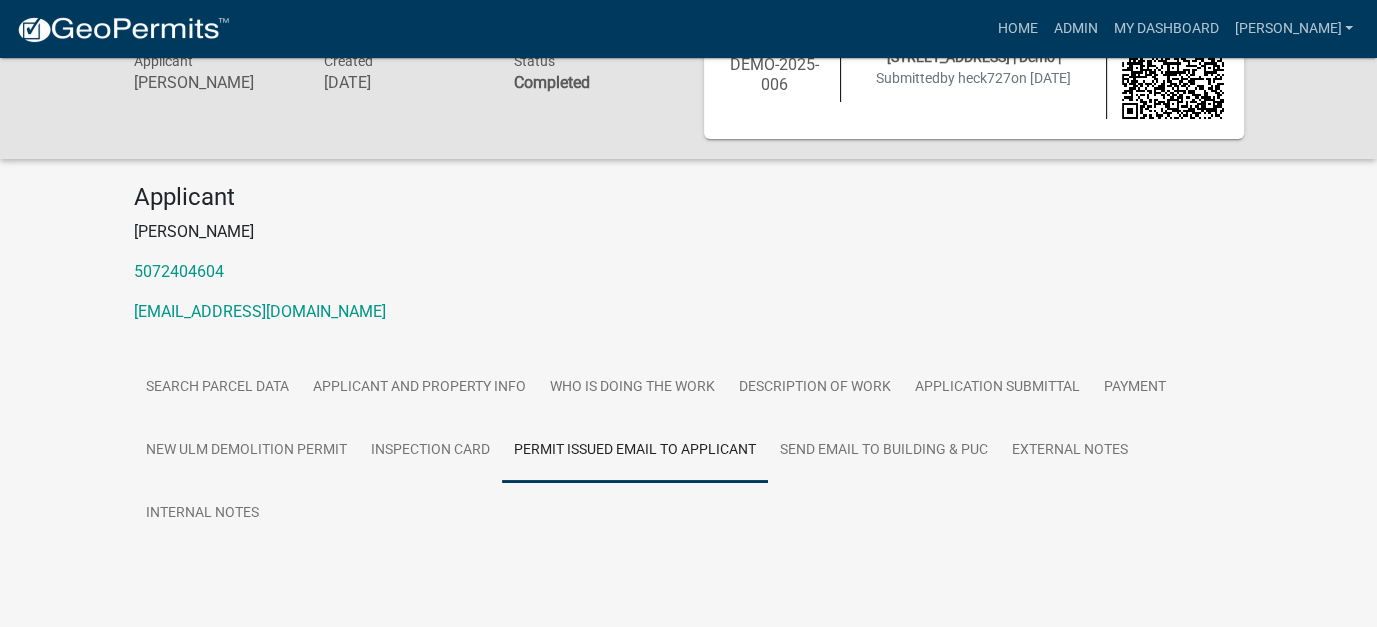
scroll to position [140, 0]
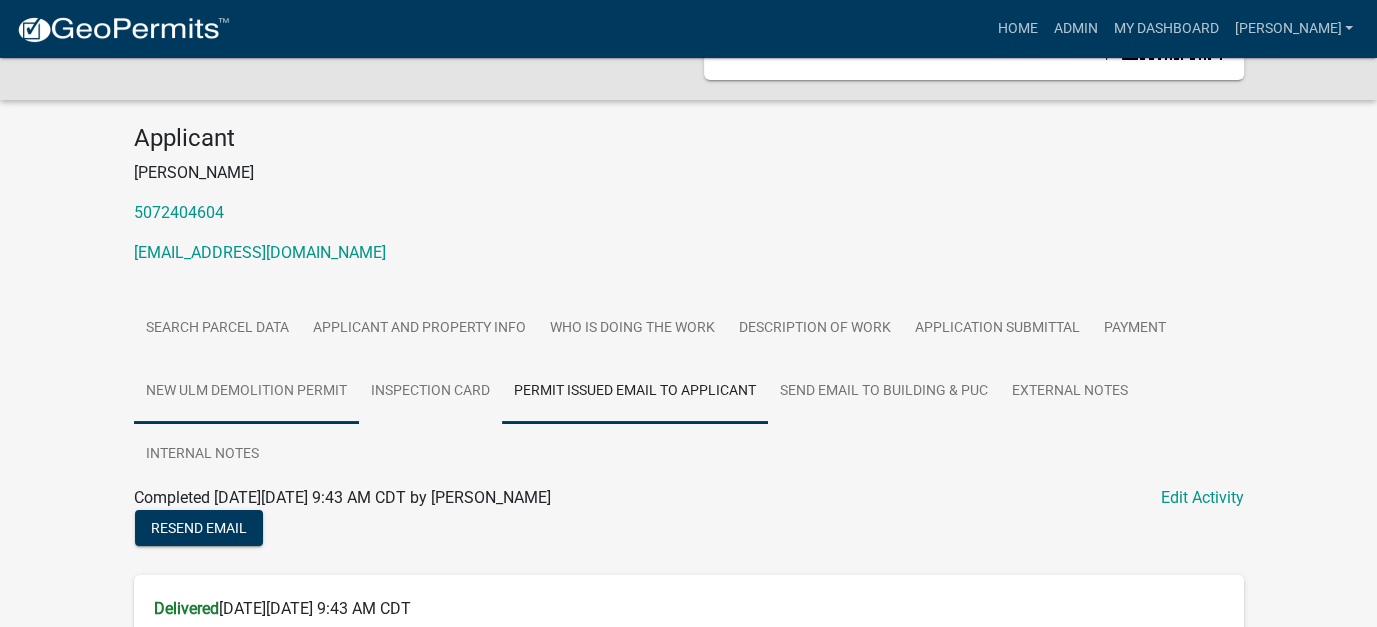
click at [306, 389] on link "New Ulm Demolition Permit" at bounding box center [246, 392] width 225 height 64
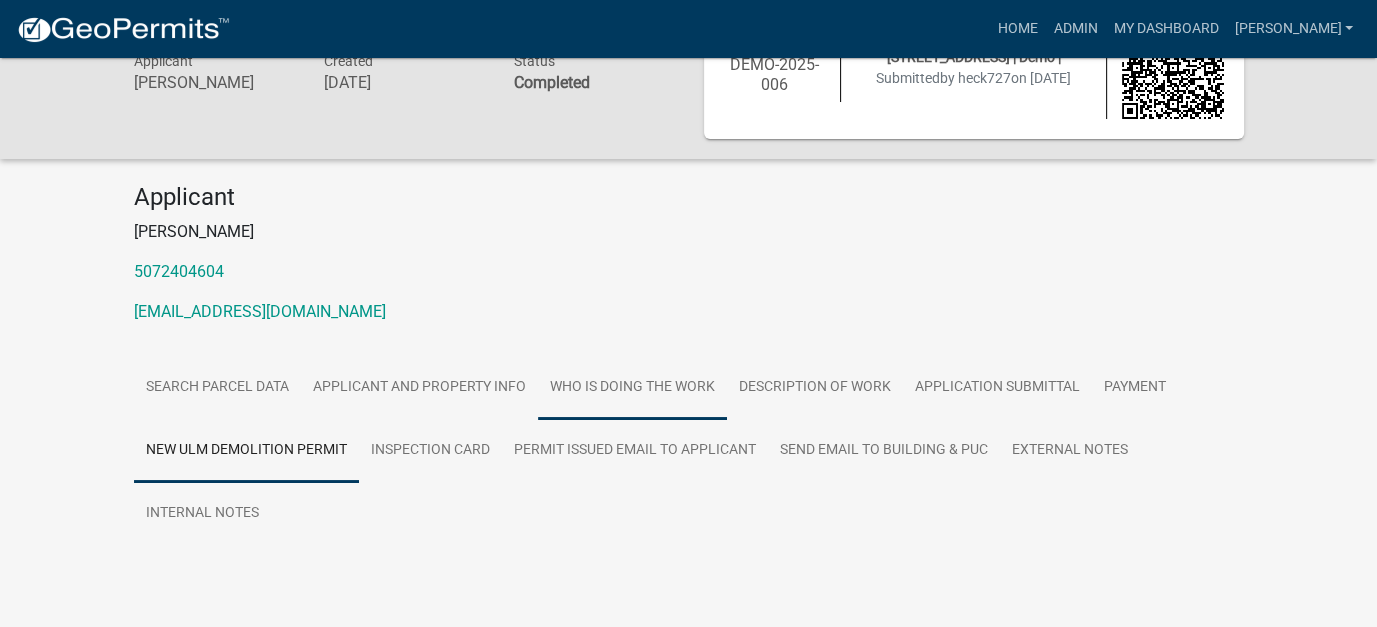
scroll to position [129, 0]
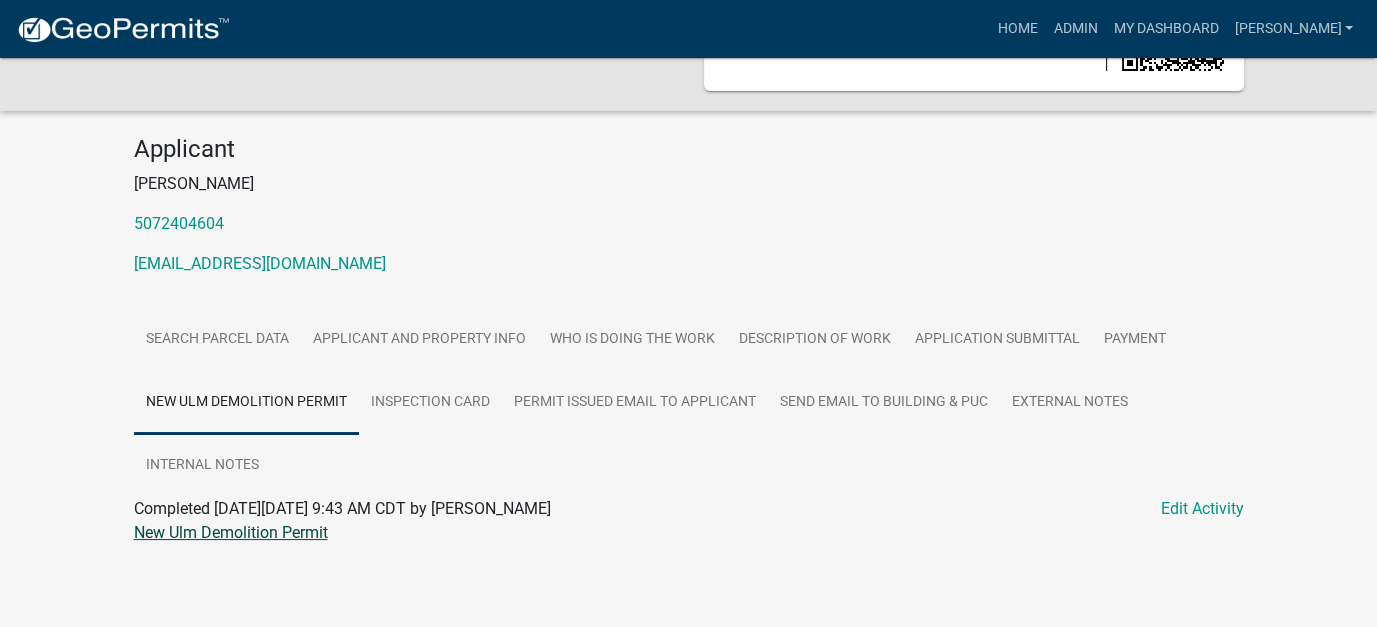
click at [237, 535] on link "New Ulm Demolition Permit" at bounding box center [231, 532] width 194 height 19
